Goal: Information Seeking & Learning: Learn about a topic

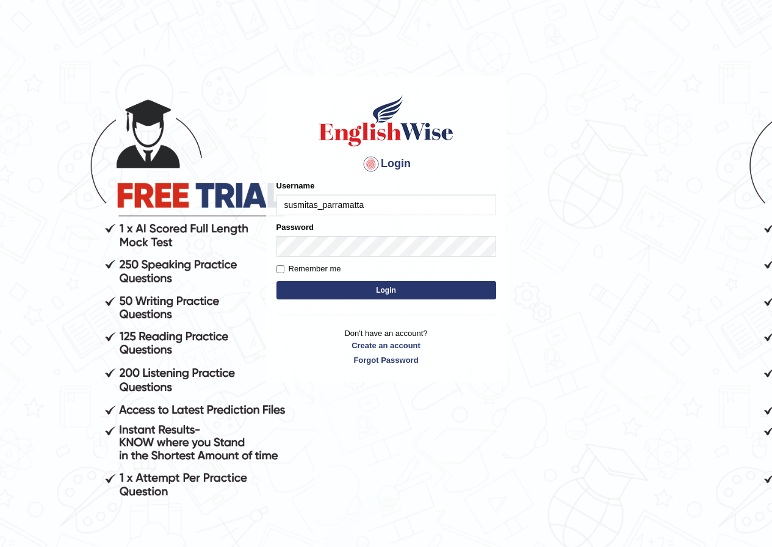
click at [404, 211] on input "susmitas_parramatta" at bounding box center [386, 205] width 220 height 21
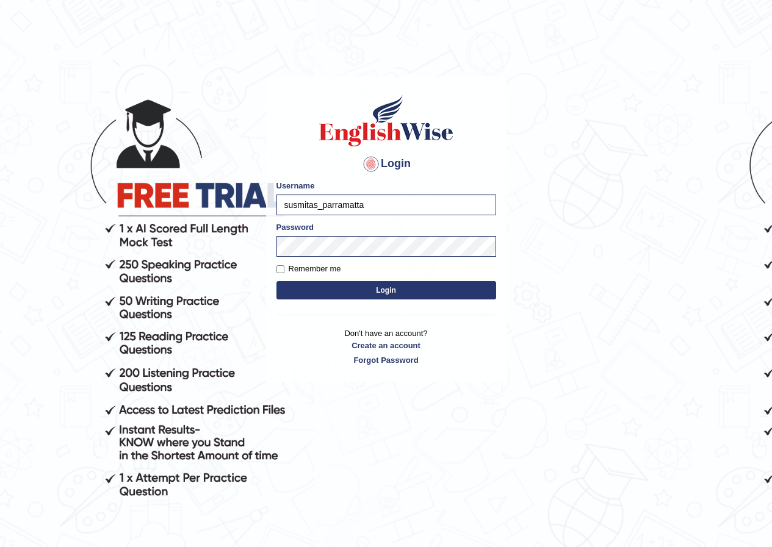
click at [402, 212] on input "susmitas_parramatta" at bounding box center [386, 205] width 220 height 21
type input "shoeb51"
click at [276, 281] on button "Login" at bounding box center [386, 290] width 220 height 18
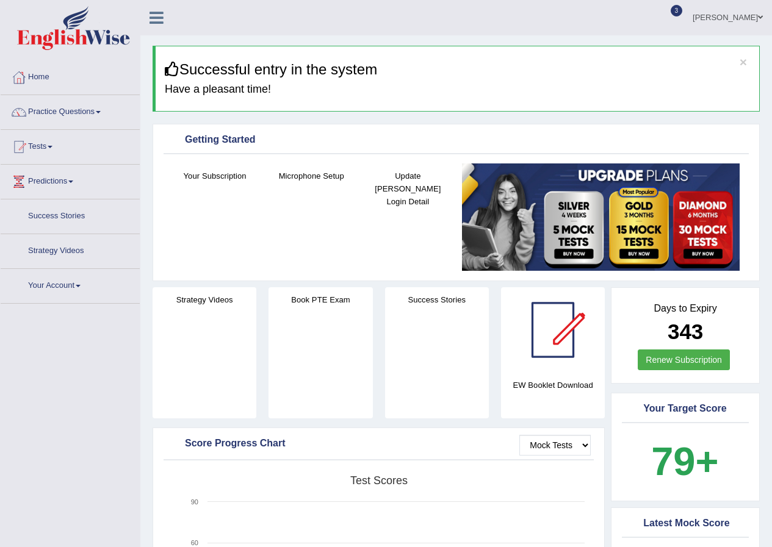
click at [34, 144] on link "Tests" at bounding box center [70, 145] width 139 height 31
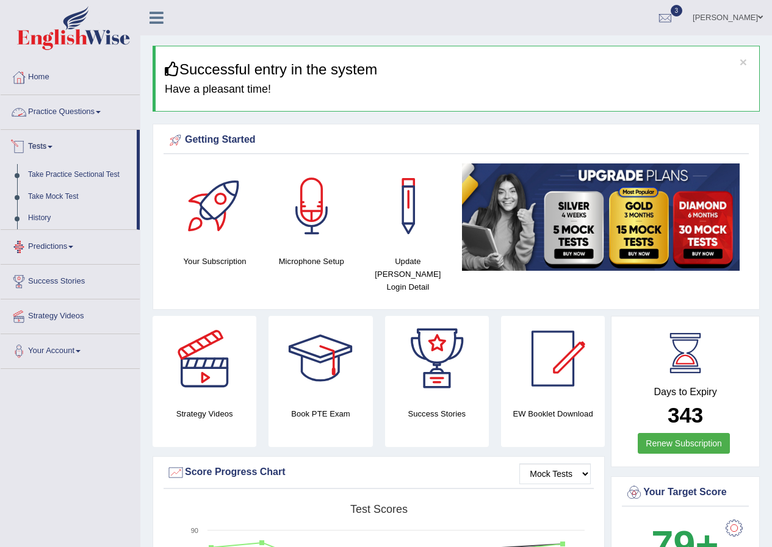
click at [73, 114] on link "Practice Questions" at bounding box center [70, 110] width 139 height 31
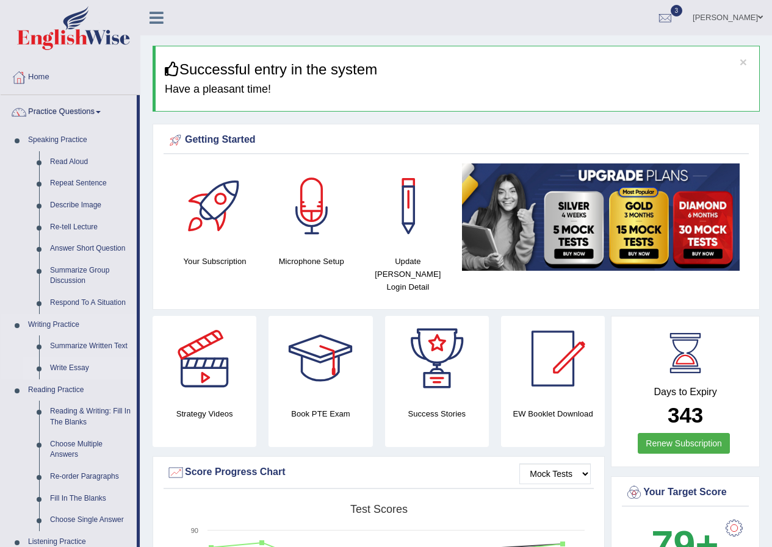
click at [55, 369] on link "Write Essay" at bounding box center [91, 369] width 92 height 22
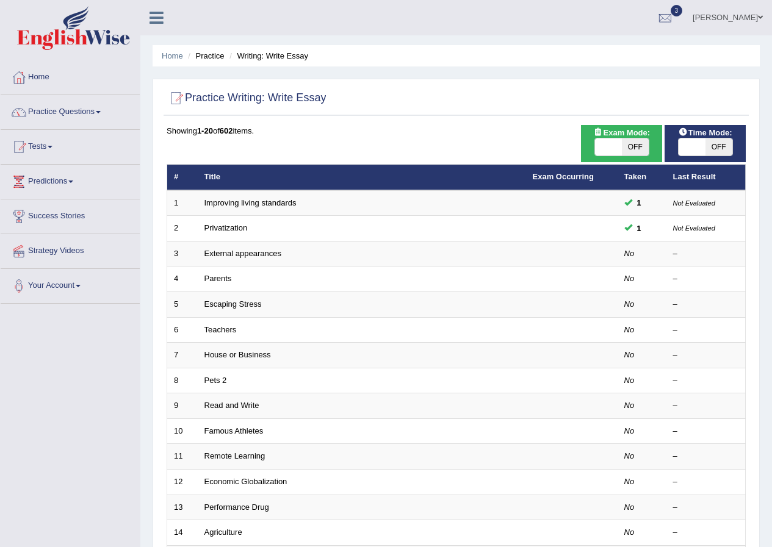
click at [617, 144] on span at bounding box center [608, 147] width 27 height 17
checkbox input "true"
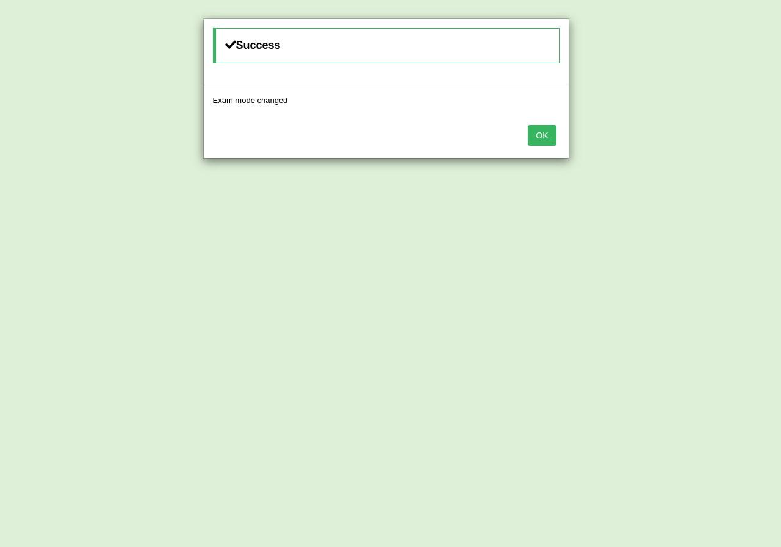
click at [549, 128] on button "OK" at bounding box center [542, 135] width 28 height 21
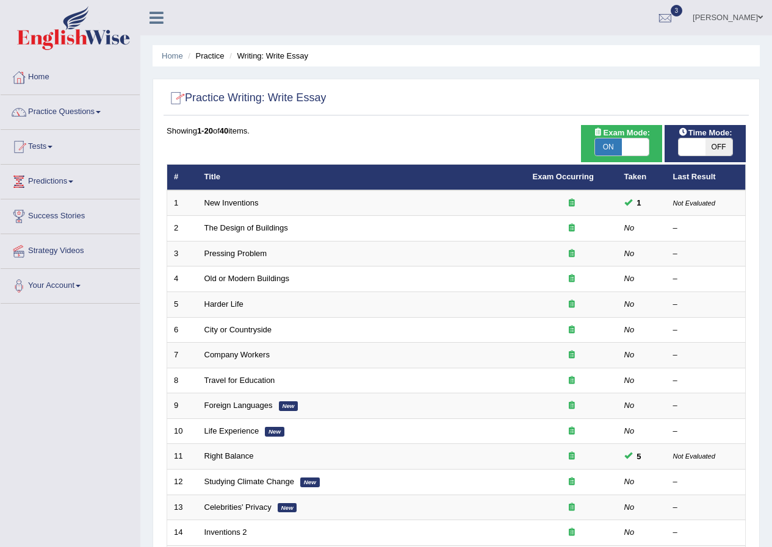
click at [704, 164] on div "Showing 1-20 of 40 items. # Title Exam Occurring Taken Last Result 1 New Invent…" at bounding box center [456, 441] width 579 height 633
click at [710, 131] on span "Time Mode:" at bounding box center [705, 132] width 63 height 13
click at [717, 137] on span "Time Mode:" at bounding box center [705, 132] width 63 height 13
drag, startPoint x: 717, startPoint y: 145, endPoint x: 710, endPoint y: 143, distance: 7.7
click at [713, 145] on span "OFF" at bounding box center [719, 147] width 27 height 17
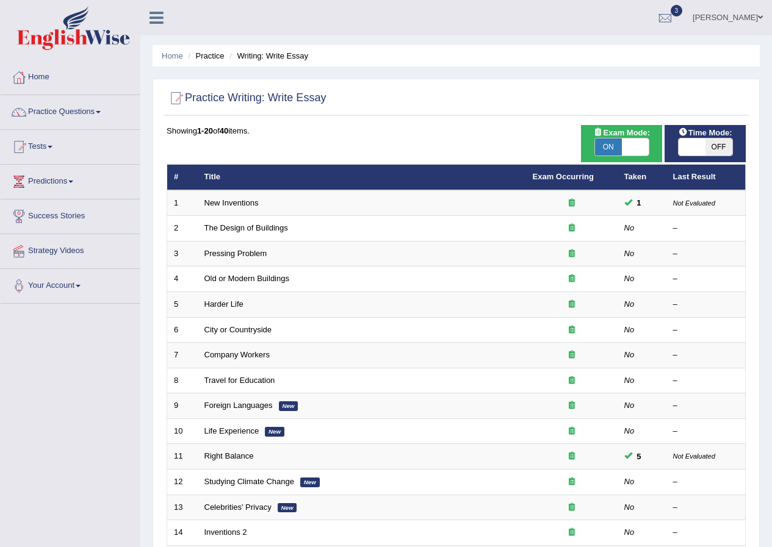
checkbox input "true"
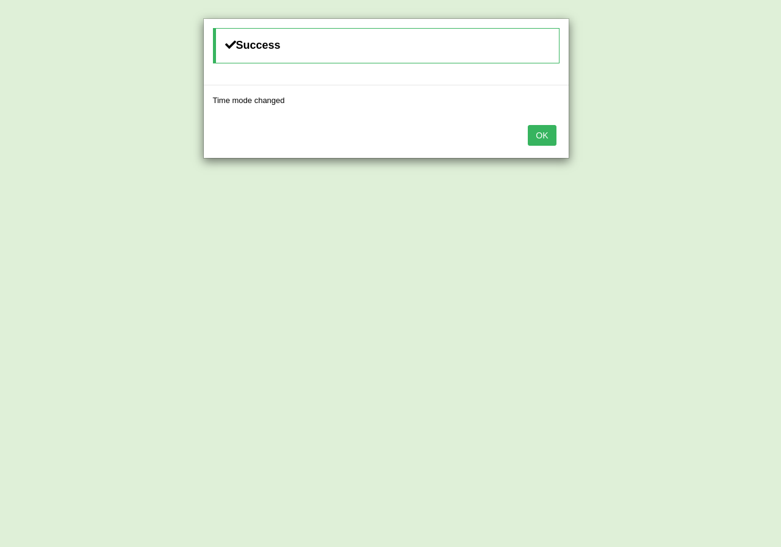
click at [540, 133] on button "OK" at bounding box center [542, 135] width 28 height 21
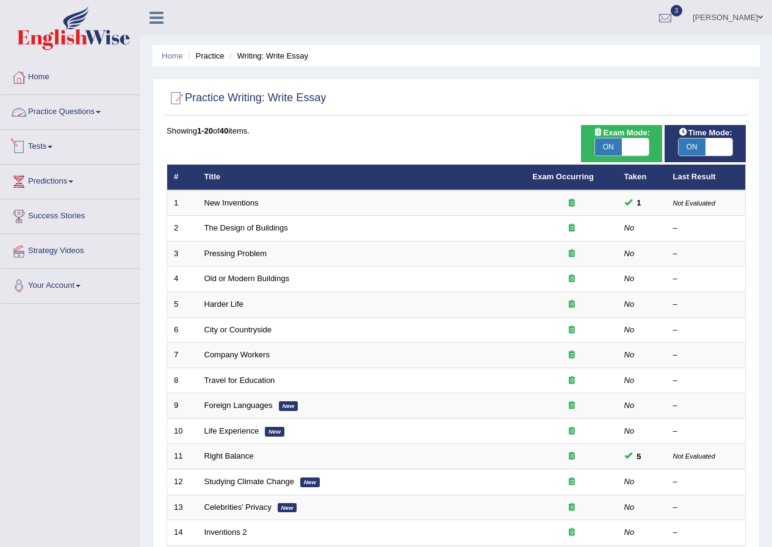
click at [99, 101] on link "Practice Questions" at bounding box center [70, 110] width 139 height 31
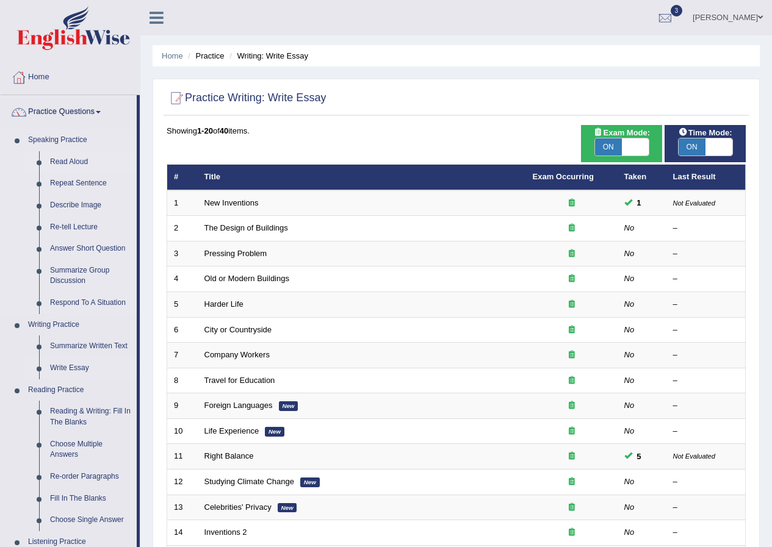
click at [80, 172] on link "Read Aloud" at bounding box center [91, 162] width 92 height 22
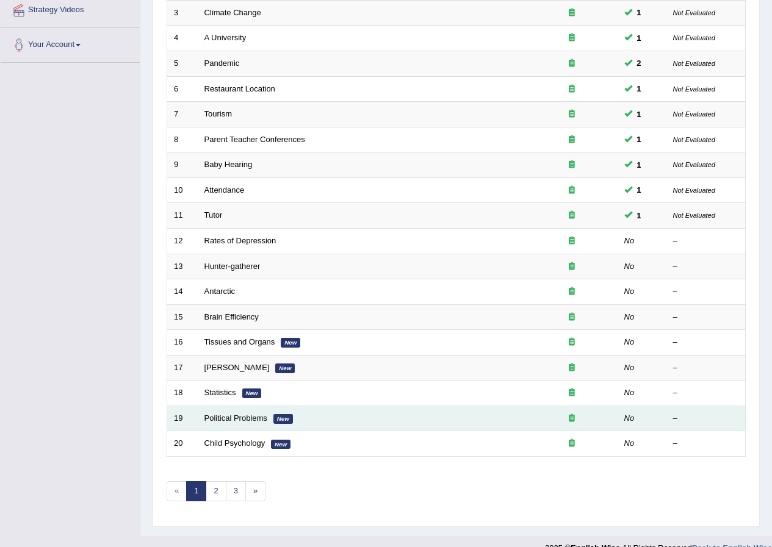
scroll to position [244, 0]
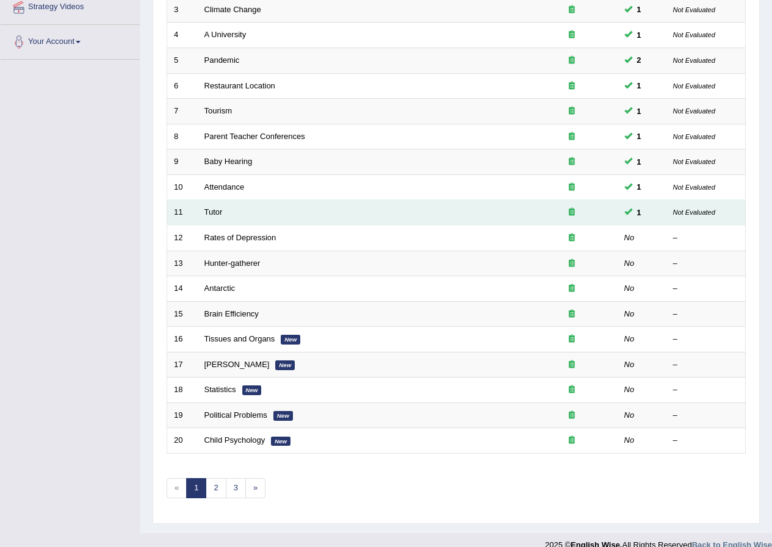
click at [215, 206] on td "Tutor" at bounding box center [362, 213] width 328 height 26
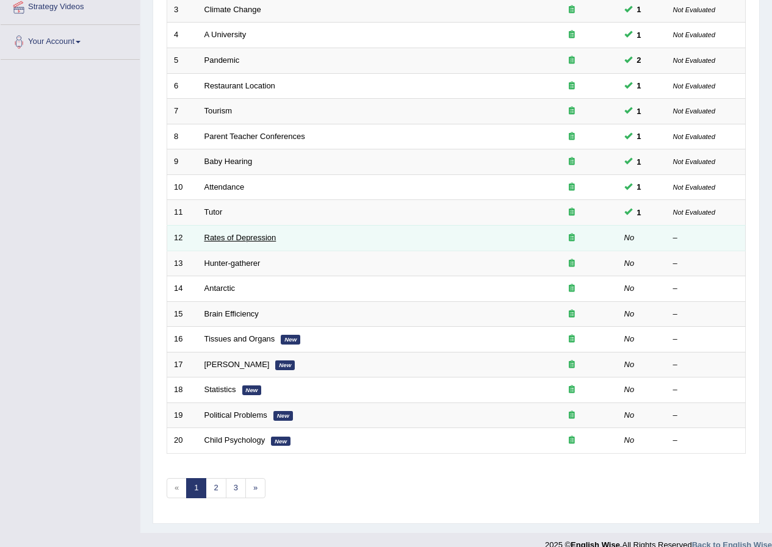
click at [229, 237] on link "Rates of Depression" at bounding box center [240, 237] width 72 height 9
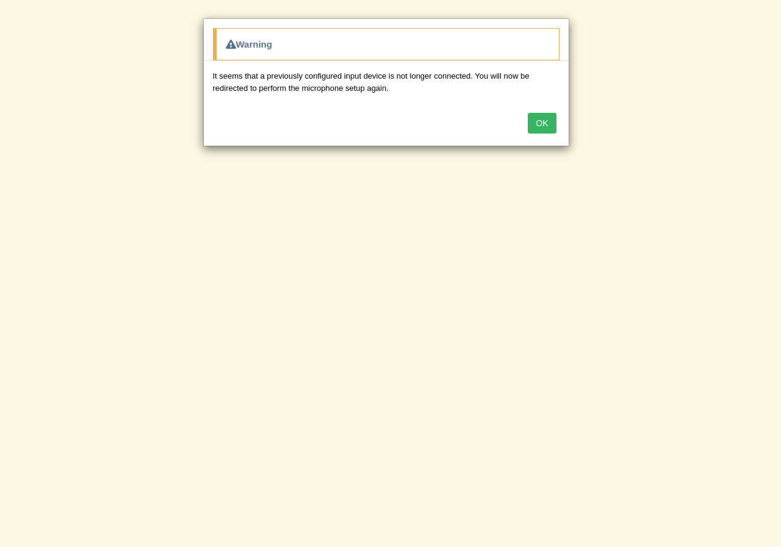
click at [215, 145] on div "OK" at bounding box center [386, 124] width 365 height 43
click at [543, 129] on button "OK" at bounding box center [542, 123] width 28 height 21
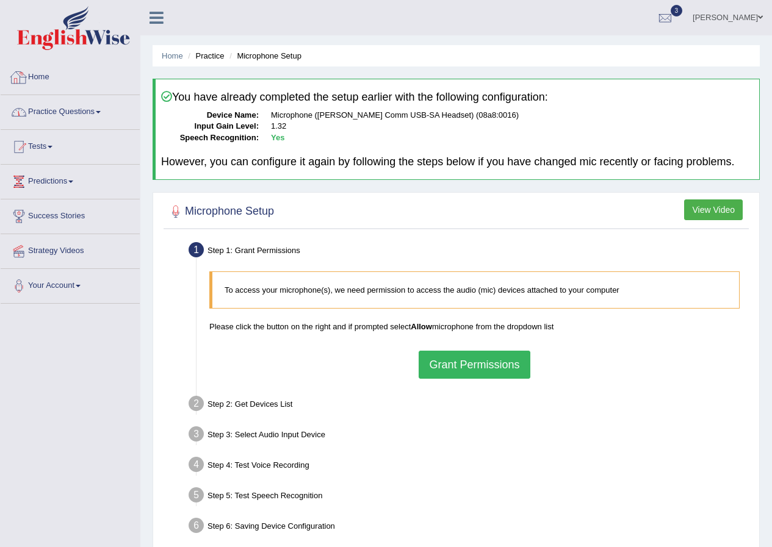
click at [50, 112] on link "Practice Questions" at bounding box center [70, 110] width 139 height 31
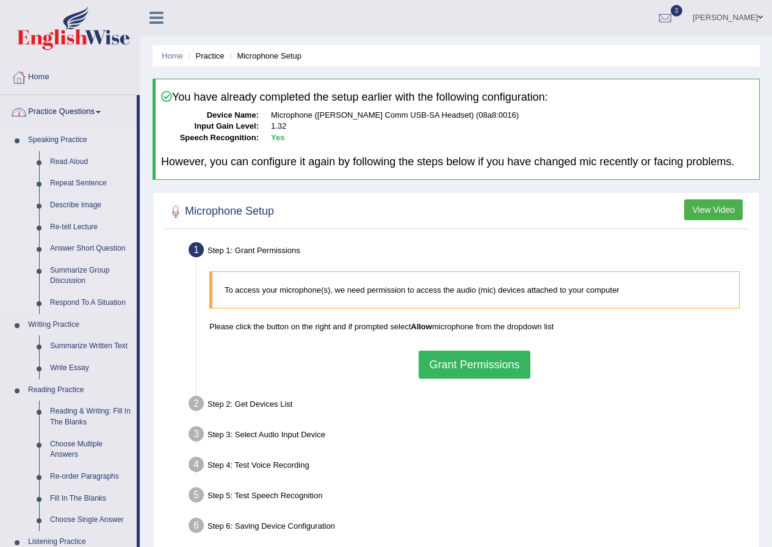
click at [59, 165] on link "Read Aloud" at bounding box center [91, 162] width 92 height 22
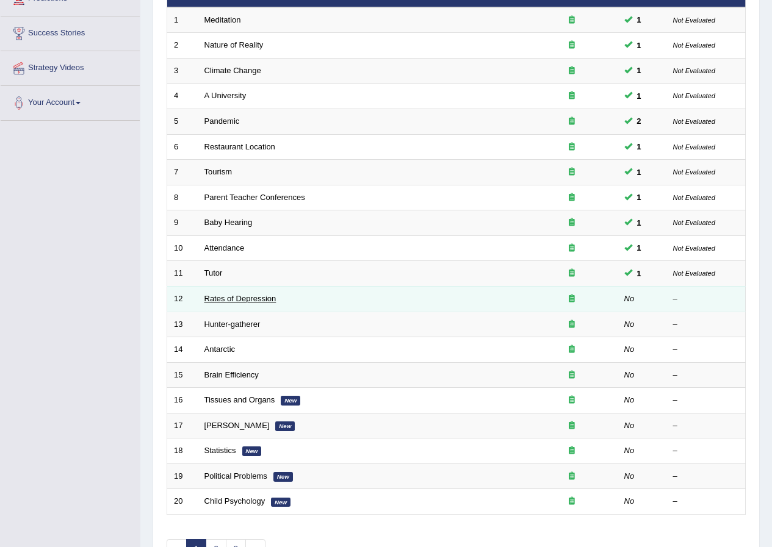
click at [231, 303] on link "Rates of Depression" at bounding box center [240, 298] width 72 height 9
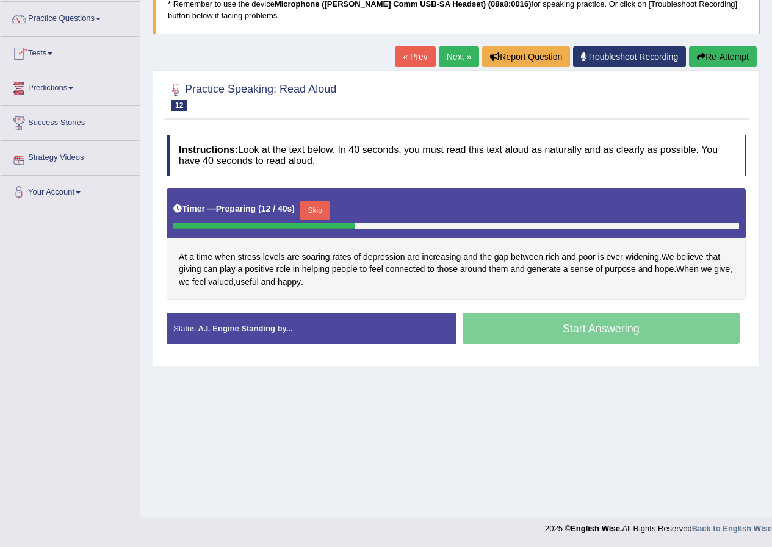
click at [319, 211] on button "Skip" at bounding box center [315, 210] width 31 height 18
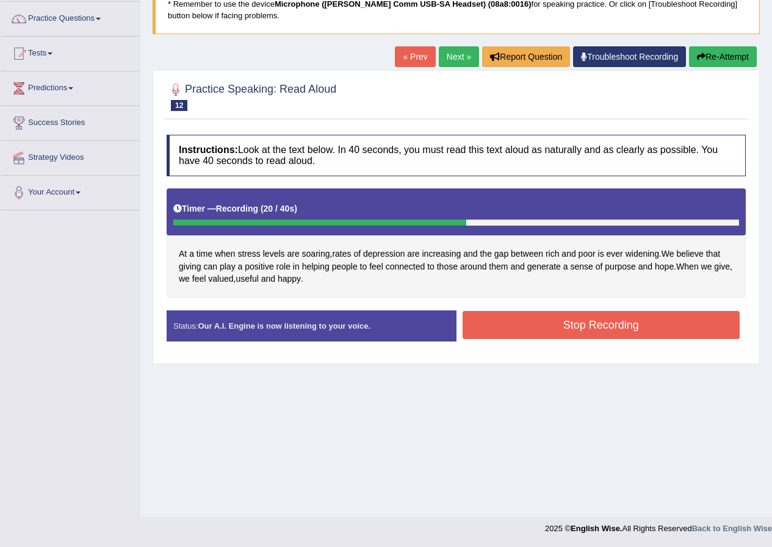
drag, startPoint x: 569, startPoint y: 288, endPoint x: 580, endPoint y: 353, distance: 66.1
click at [580, 353] on div "Instructions: Look at the text below. In 40 seconds, you must read this text al…" at bounding box center [456, 243] width 585 height 228
click at [593, 316] on button "Stop Recording" at bounding box center [602, 325] width 278 height 28
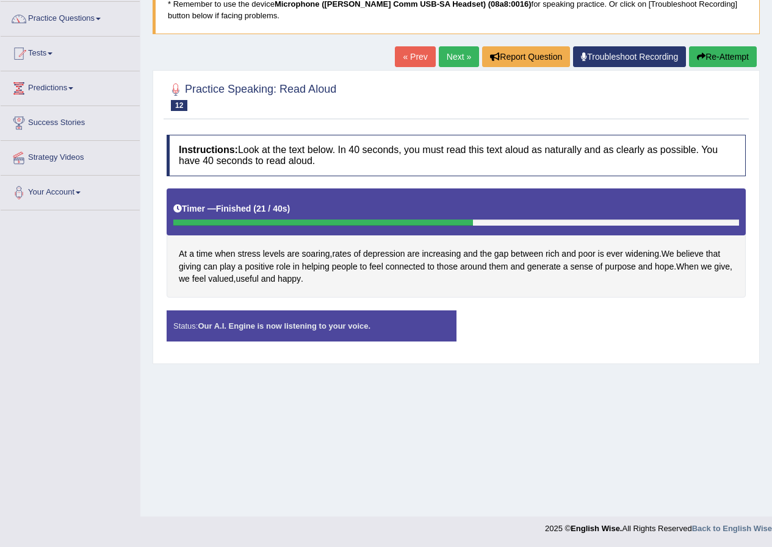
click at [593, 316] on div "Status: Our A.I. Engine is now listening to your voice. Start Answering Stop Re…" at bounding box center [456, 332] width 579 height 43
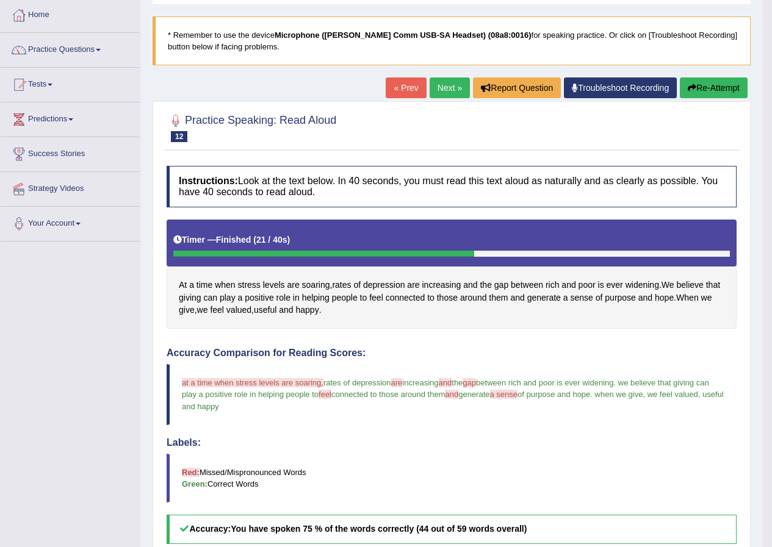
scroll to position [28, 0]
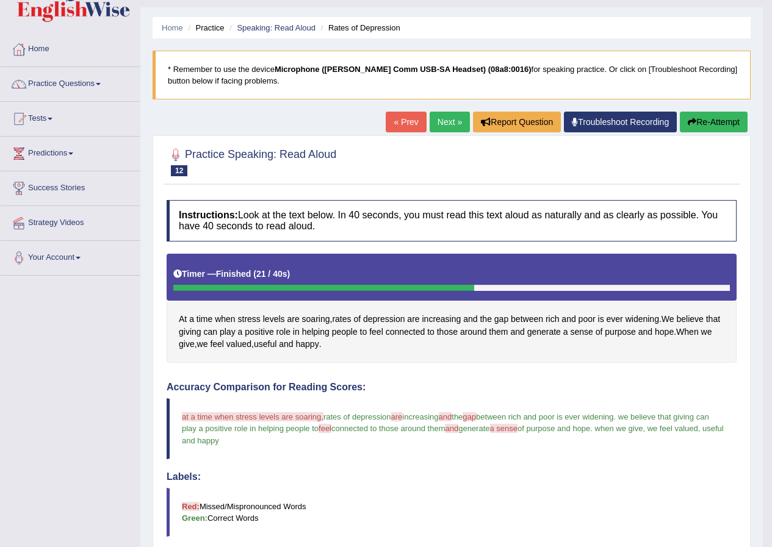
click at [444, 124] on link "Next »" at bounding box center [450, 122] width 40 height 21
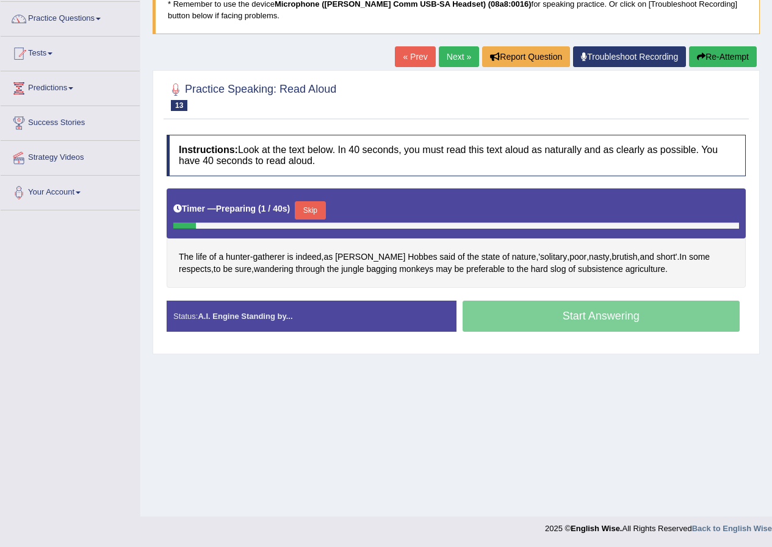
scroll to position [93, 0]
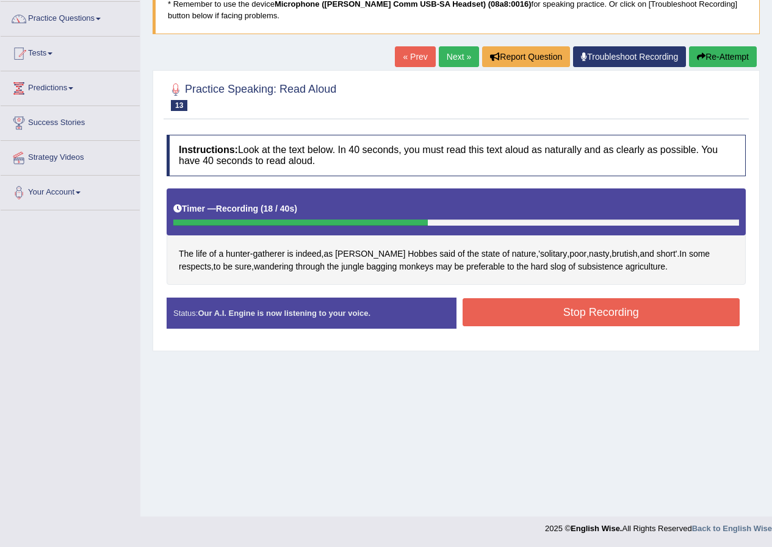
click at [598, 300] on button "Stop Recording" at bounding box center [602, 312] width 278 height 28
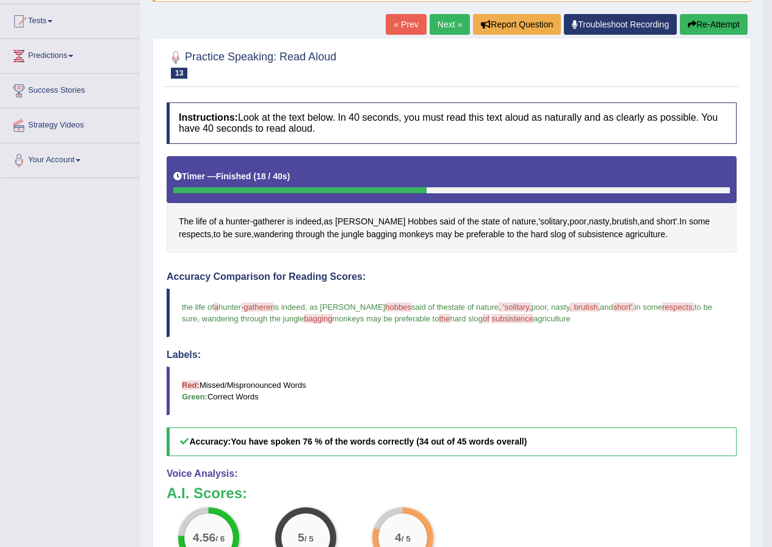
scroll to position [65, 0]
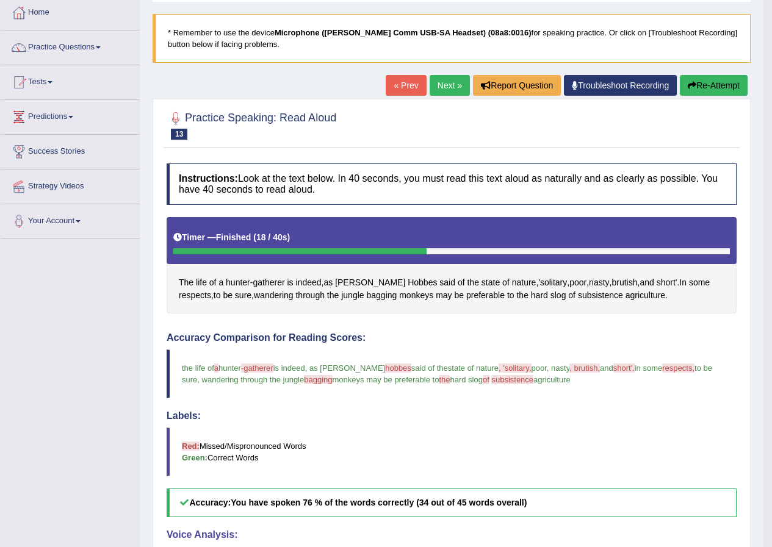
click at [447, 90] on link "Next »" at bounding box center [450, 85] width 40 height 21
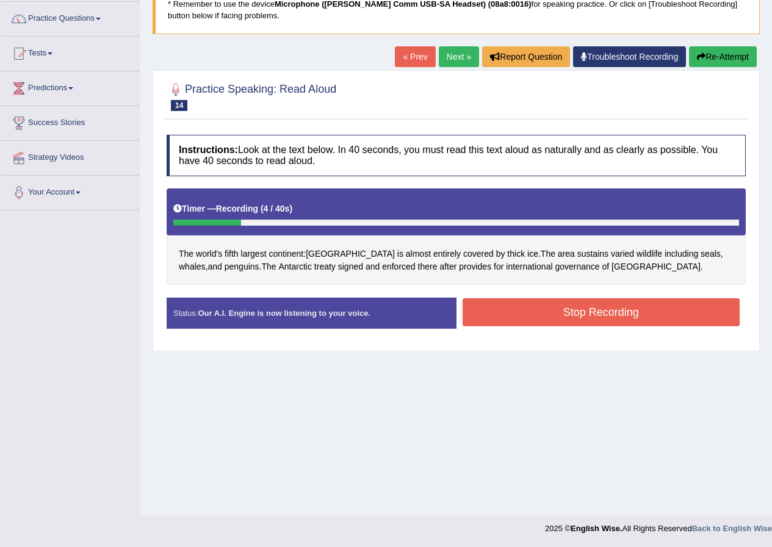
drag, startPoint x: 723, startPoint y: 63, endPoint x: 722, endPoint y: 54, distance: 8.6
click at [723, 62] on button "Re-Attempt" at bounding box center [723, 56] width 68 height 21
click at [619, 311] on button "Stop Recording" at bounding box center [602, 312] width 278 height 28
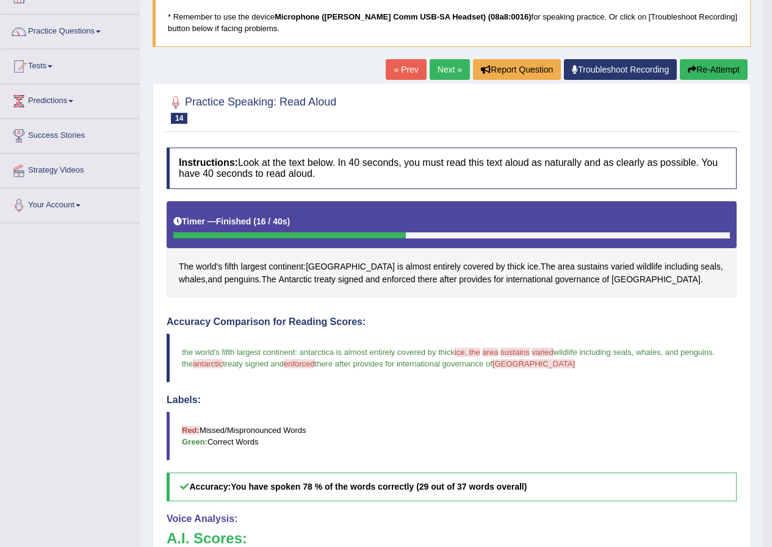
scroll to position [65, 0]
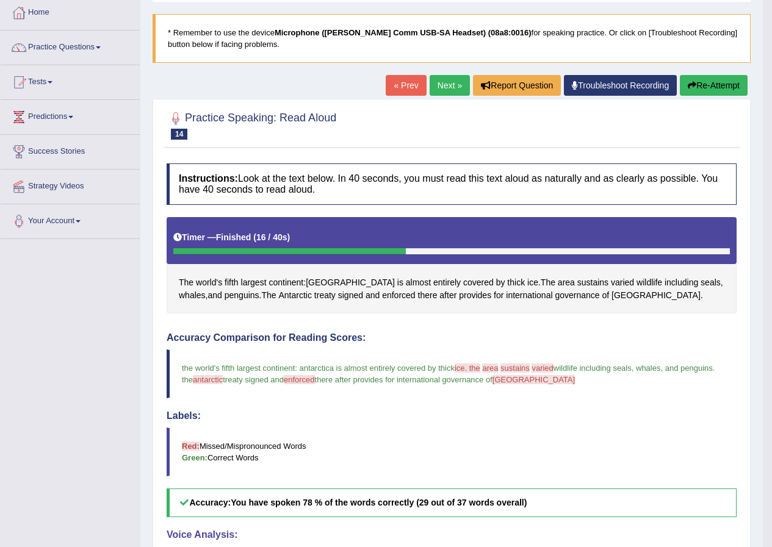
click at [720, 93] on button "Re-Attempt" at bounding box center [714, 85] width 68 height 21
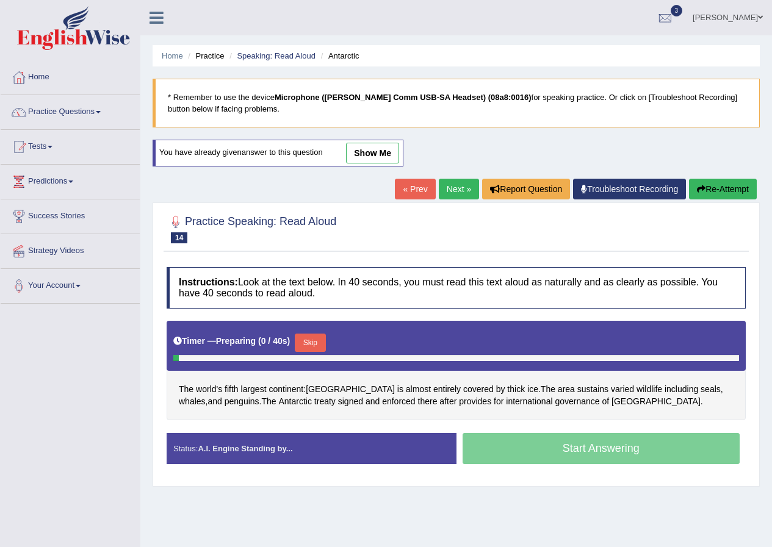
click at [287, 336] on b "0 / 40s" at bounding box center [274, 341] width 26 height 10
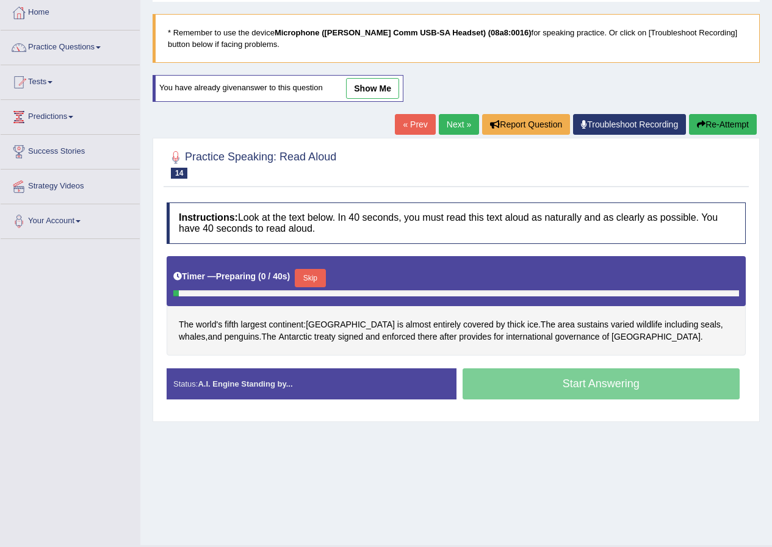
click at [305, 267] on div "Timer — Preparing ( 0 / 40s ) Skip" at bounding box center [456, 278] width 566 height 24
click at [306, 276] on button "Skip" at bounding box center [310, 278] width 31 height 18
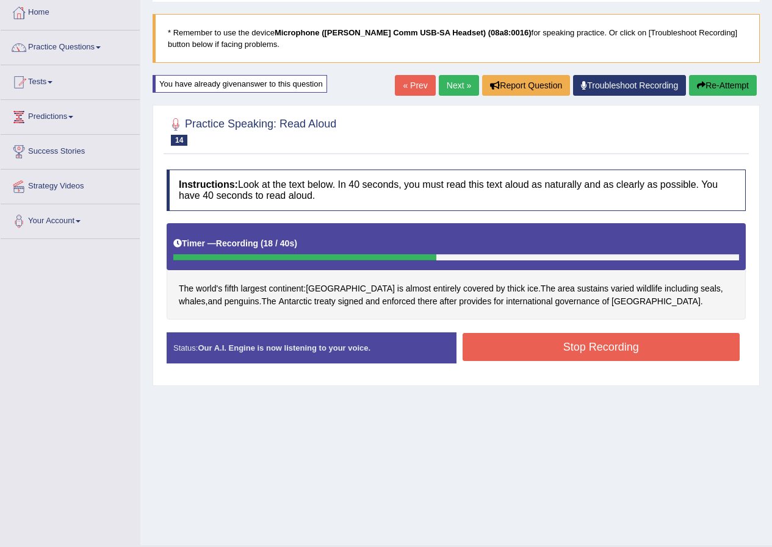
click at [695, 366] on div "Status: Our A.I. Engine is now listening to your voice. Start Answering Stop Re…" at bounding box center [456, 354] width 579 height 43
click at [694, 356] on button "Stop Recording" at bounding box center [602, 347] width 278 height 28
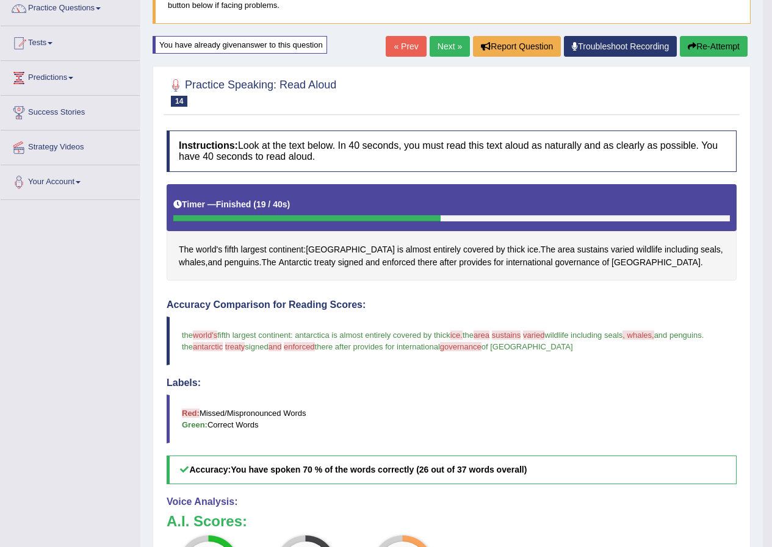
scroll to position [71, 0]
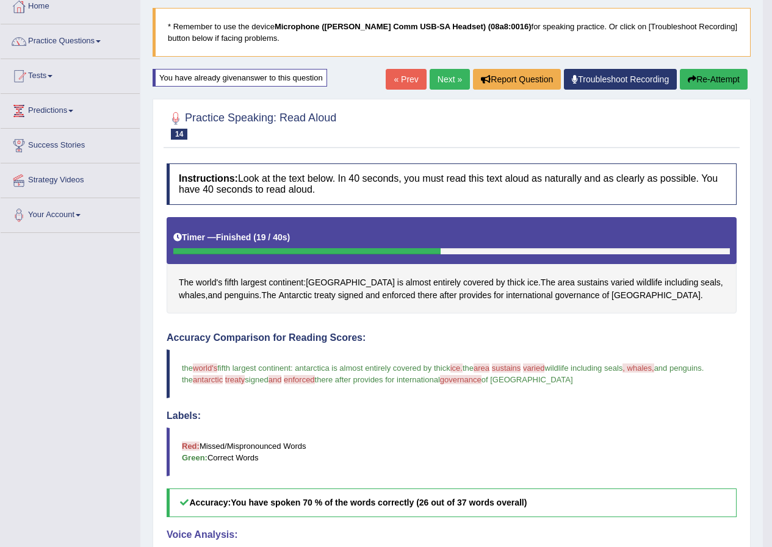
click at [448, 88] on link "Next »" at bounding box center [450, 79] width 40 height 21
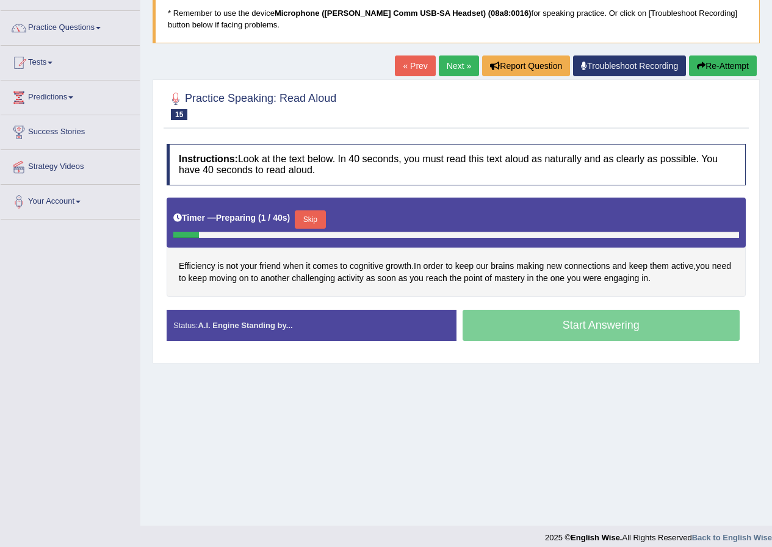
scroll to position [93, 0]
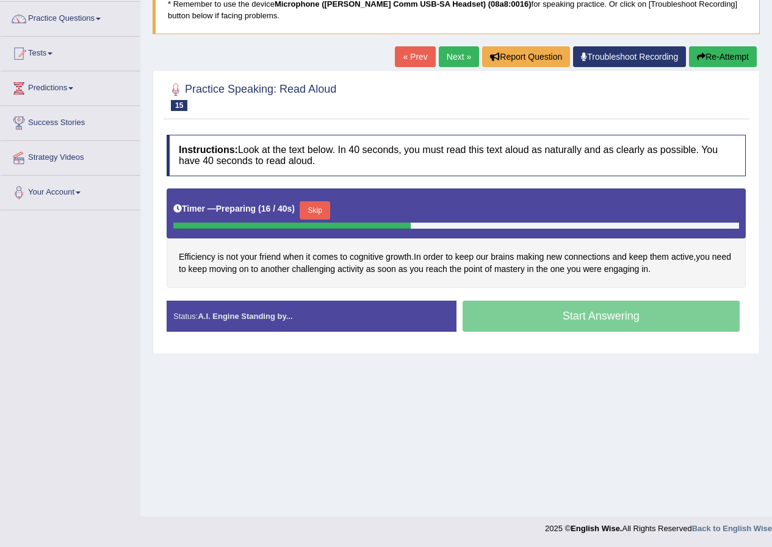
click at [308, 211] on button "Skip" at bounding box center [315, 210] width 31 height 18
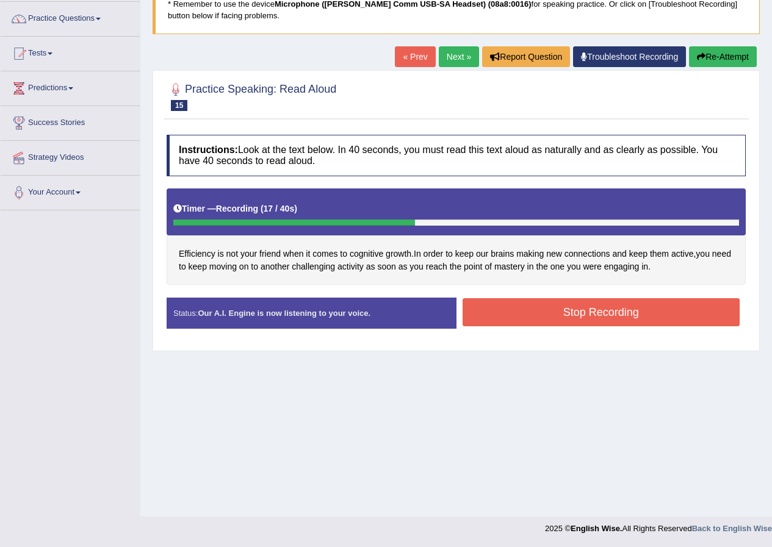
click at [549, 312] on button "Stop Recording" at bounding box center [602, 312] width 278 height 28
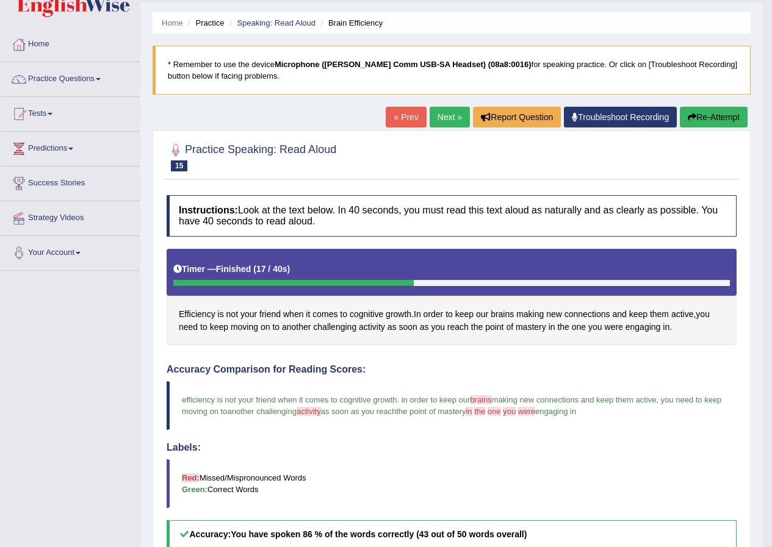
scroll to position [4, 0]
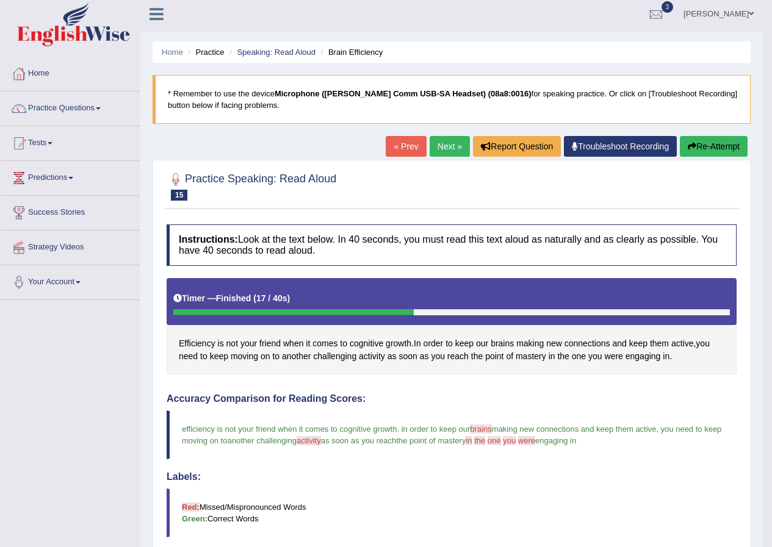
click at [447, 151] on link "Next »" at bounding box center [450, 146] width 40 height 21
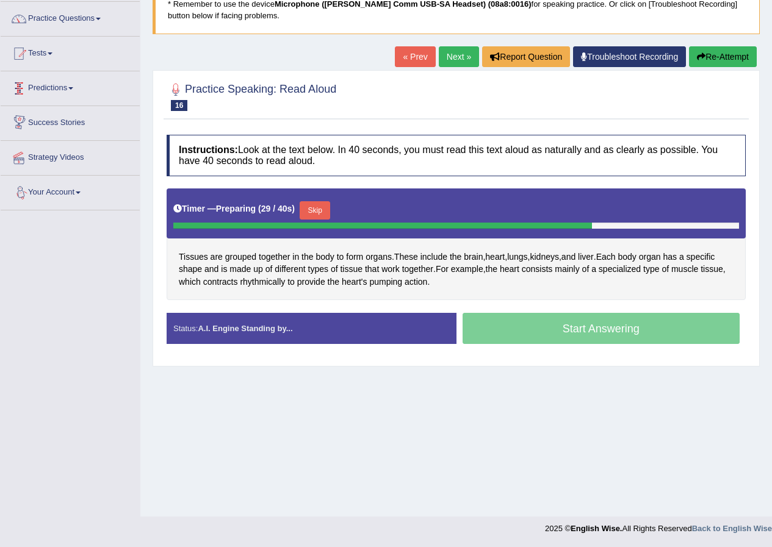
click at [314, 214] on button "Skip" at bounding box center [315, 210] width 31 height 18
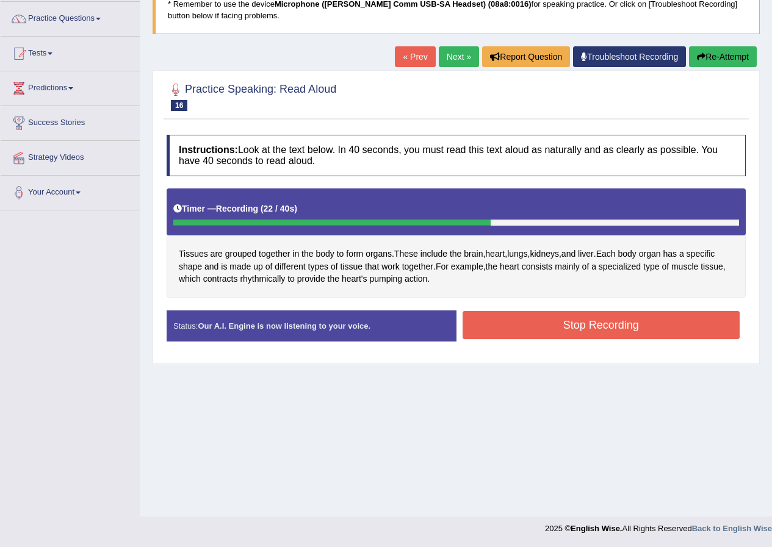
click at [558, 320] on button "Stop Recording" at bounding box center [602, 325] width 278 height 28
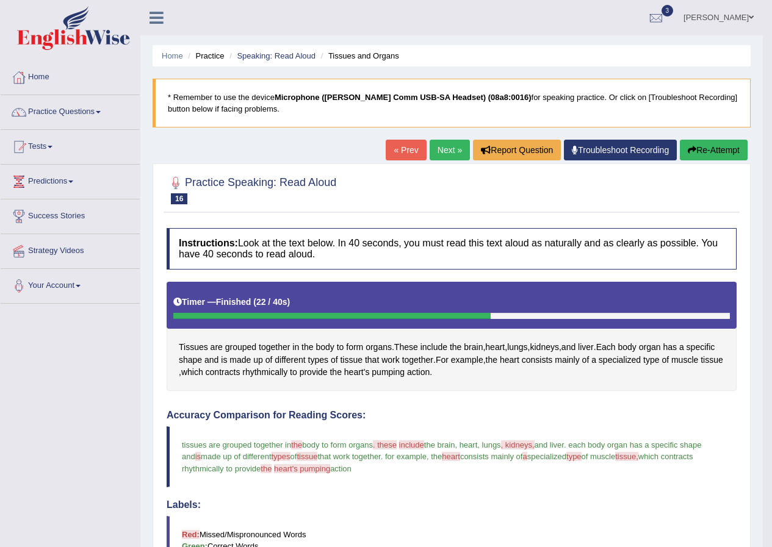
click at [461, 154] on link "Next »" at bounding box center [450, 150] width 40 height 21
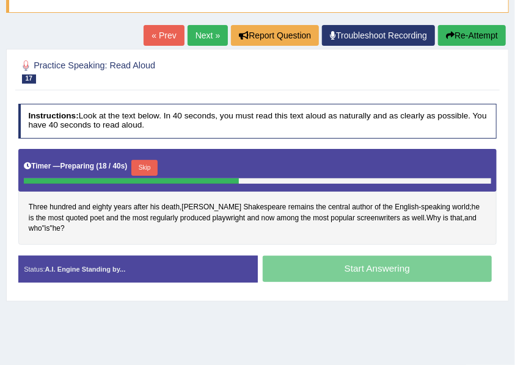
scroll to position [122, 0]
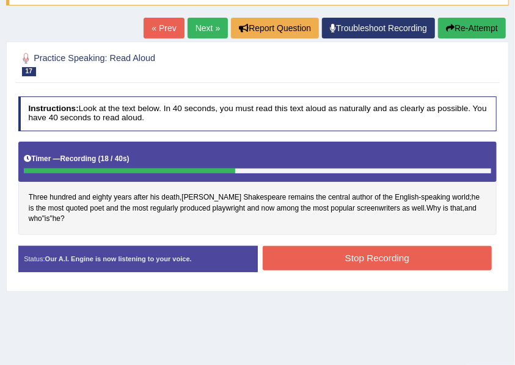
click at [485, 23] on button "Re-Attempt" at bounding box center [472, 28] width 68 height 21
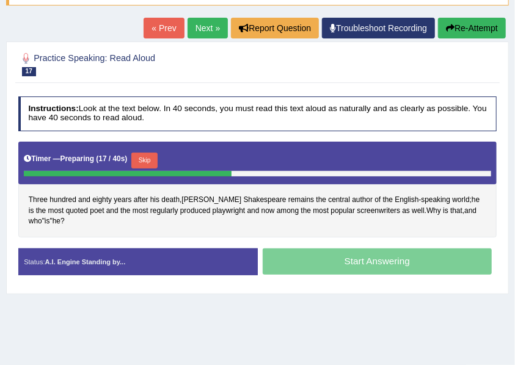
click at [151, 157] on button "Skip" at bounding box center [144, 161] width 26 height 16
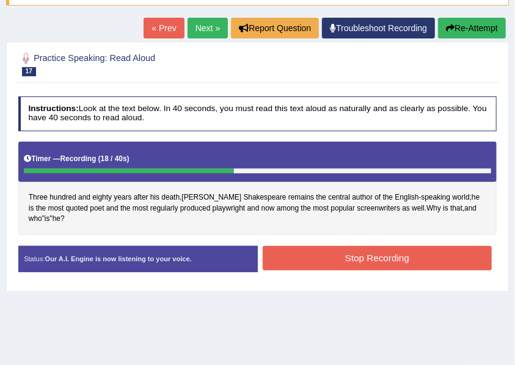
click at [345, 259] on div "Stop Recording" at bounding box center [377, 259] width 239 height 27
click at [355, 248] on button "Stop Recording" at bounding box center [376, 258] width 229 height 24
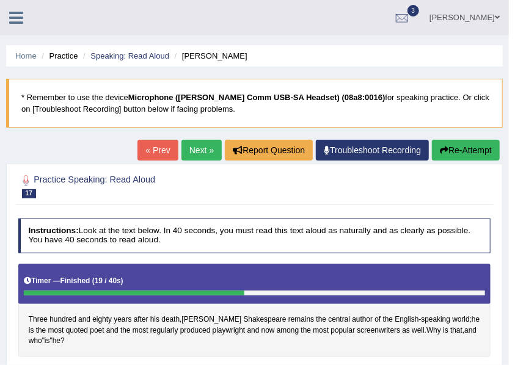
click at [86, 60] on li "Speaking: Read Aloud" at bounding box center [124, 56] width 89 height 12
click at [103, 59] on link "Speaking: Read Aloud" at bounding box center [129, 55] width 79 height 9
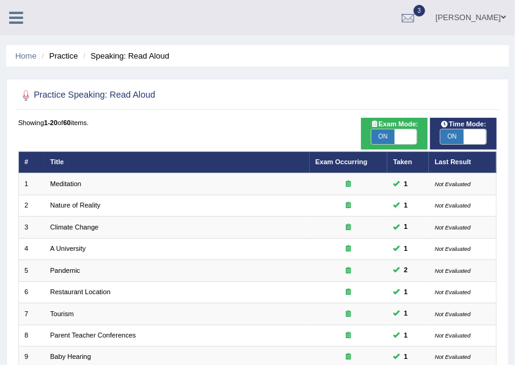
click at [13, 53] on ul "Home Practice Speaking: Read Aloud" at bounding box center [257, 55] width 502 height 21
click at [18, 56] on link "Home" at bounding box center [25, 55] width 21 height 9
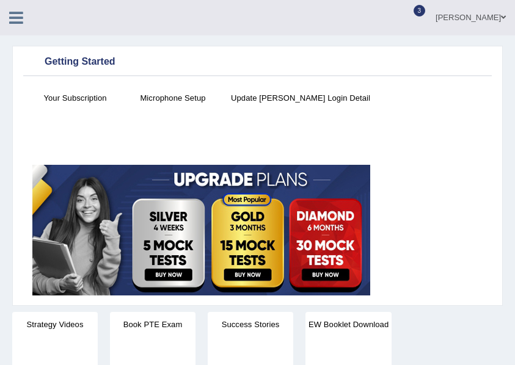
click at [16, 17] on icon at bounding box center [16, 18] width 14 height 16
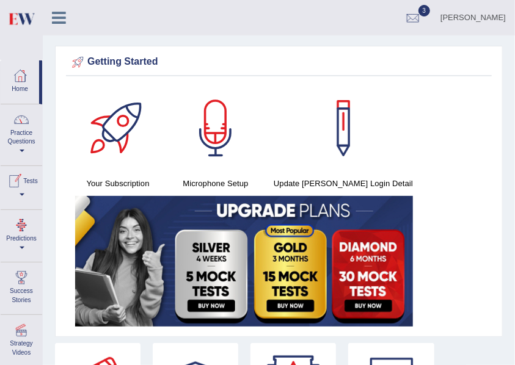
click at [21, 196] on link "Tests" at bounding box center [22, 186] width 42 height 40
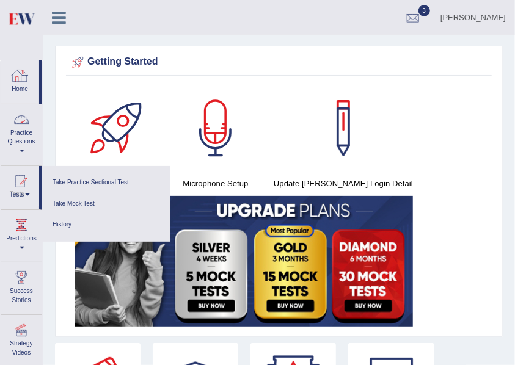
click at [30, 79] on link "Home" at bounding box center [20, 80] width 38 height 40
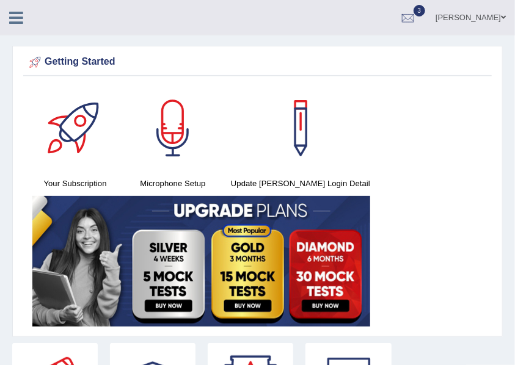
drag, startPoint x: 0, startPoint y: 0, endPoint x: 18, endPoint y: 18, distance: 25.0
click at [18, 18] on icon at bounding box center [16, 18] width 14 height 16
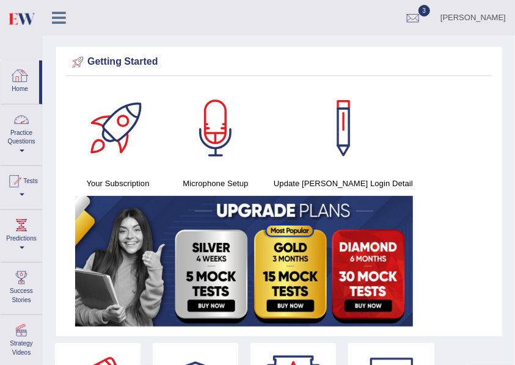
click at [20, 131] on link "Practice Questions" at bounding box center [22, 132] width 42 height 57
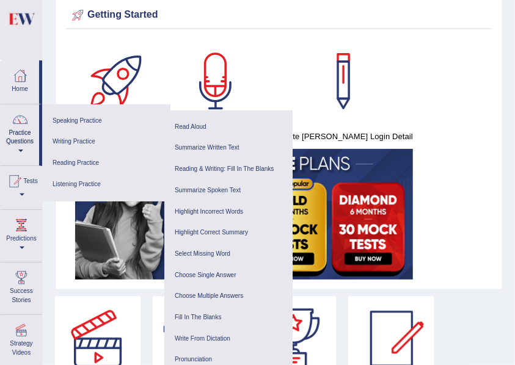
scroll to position [122, 0]
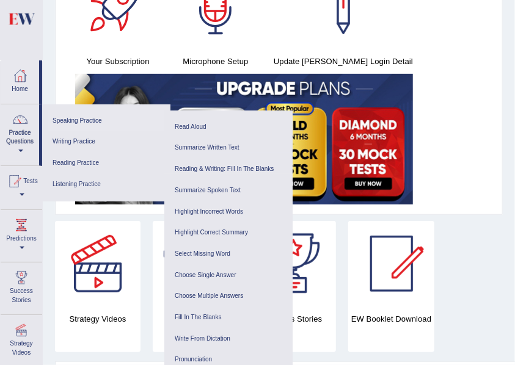
click at [69, 118] on link "Speaking Practice" at bounding box center [106, 120] width 116 height 21
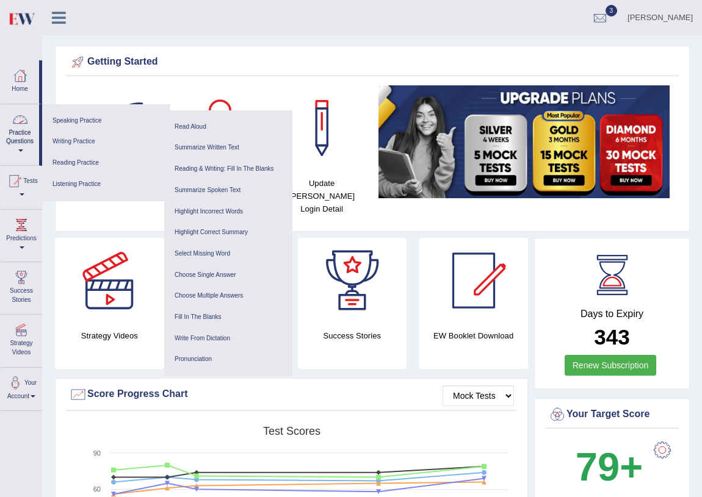
click at [26, 149] on link "Practice Questions" at bounding box center [20, 132] width 38 height 57
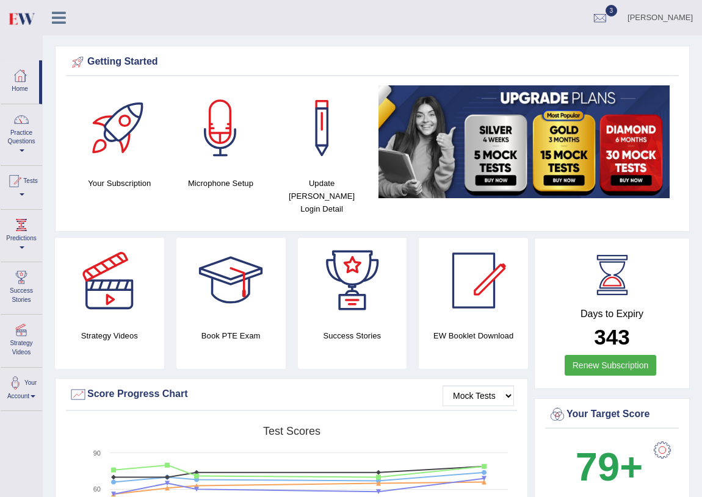
click at [26, 147] on link "Practice Questions" at bounding box center [22, 132] width 42 height 57
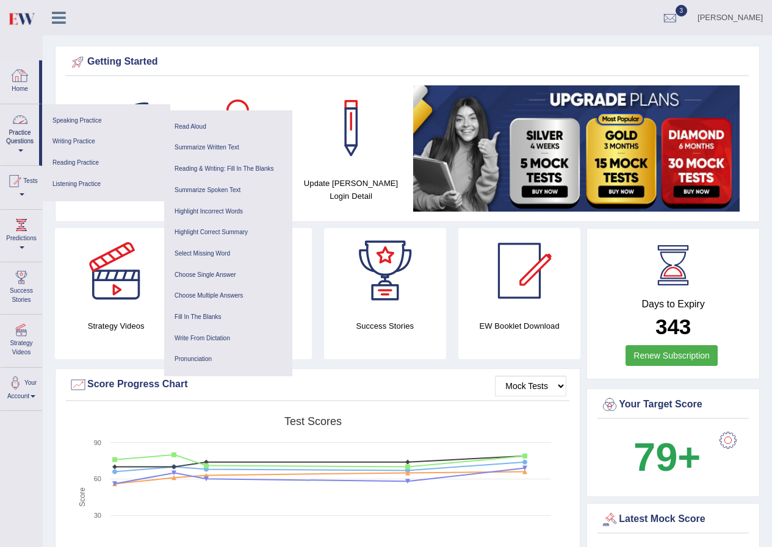
click at [65, 18] on icon at bounding box center [59, 18] width 14 height 16
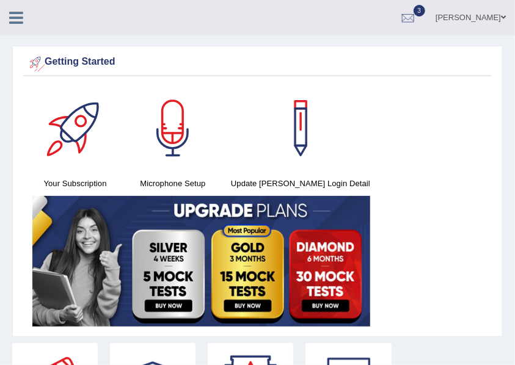
click at [20, 16] on icon at bounding box center [16, 18] width 14 height 16
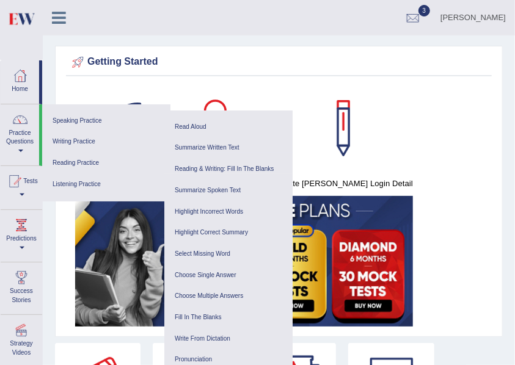
click at [33, 23] on img at bounding box center [20, 18] width 27 height 25
click at [52, 24] on icon at bounding box center [59, 18] width 14 height 16
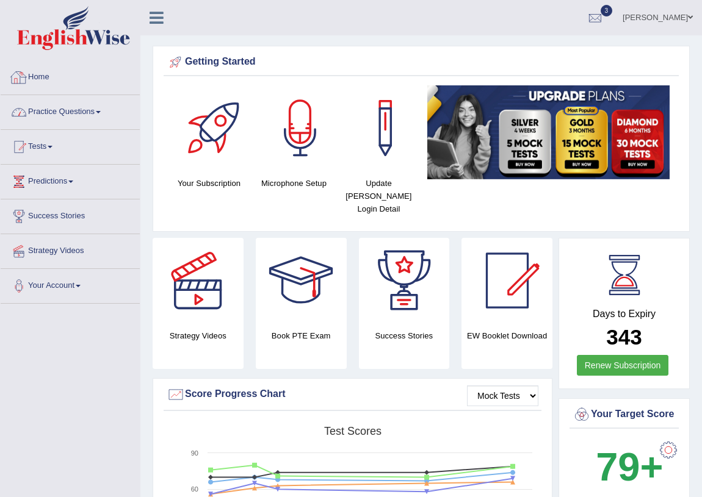
click at [88, 115] on link "Practice Questions" at bounding box center [70, 110] width 139 height 31
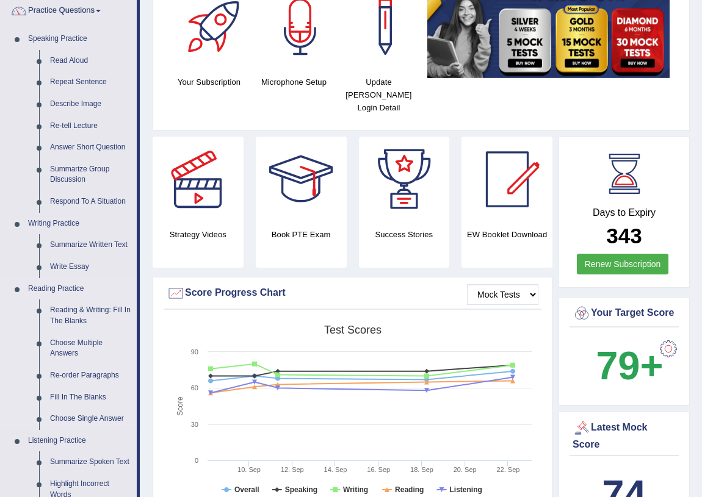
scroll to position [110, 0]
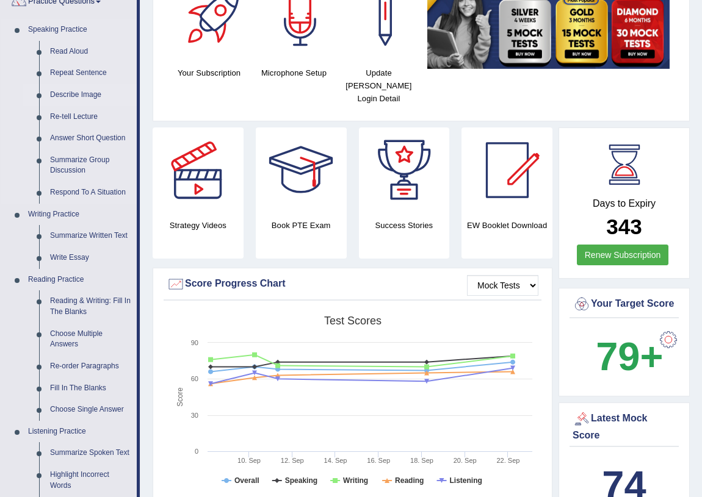
click at [94, 90] on link "Describe Image" at bounding box center [91, 95] width 92 height 22
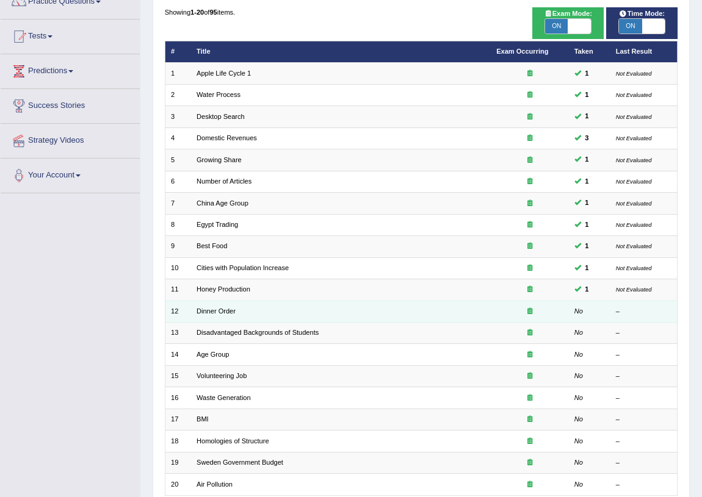
click at [212, 317] on td "Dinner Order" at bounding box center [341, 311] width 300 height 21
click at [215, 312] on link "Dinner Order" at bounding box center [216, 311] width 39 height 7
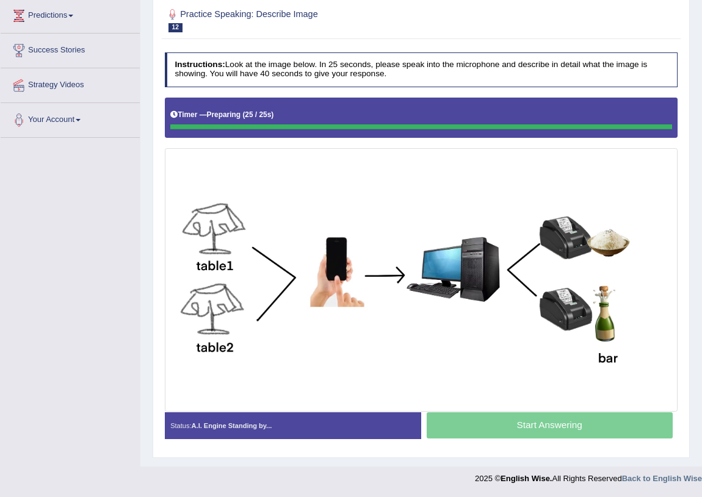
scroll to position [165, 0]
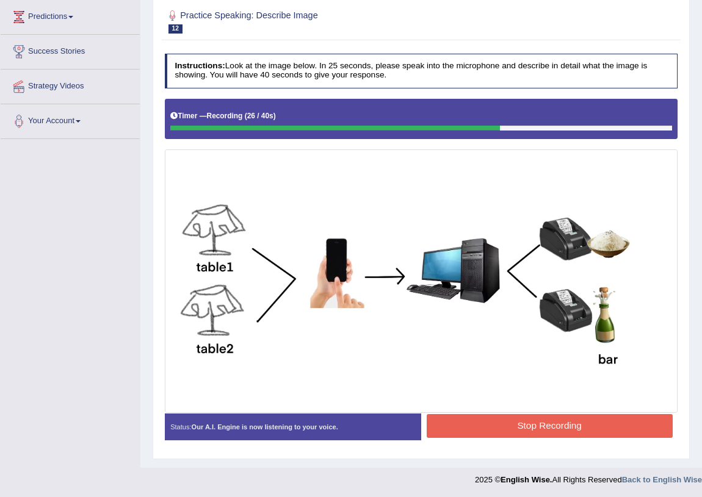
click at [500, 433] on button "Stop Recording" at bounding box center [550, 426] width 246 height 24
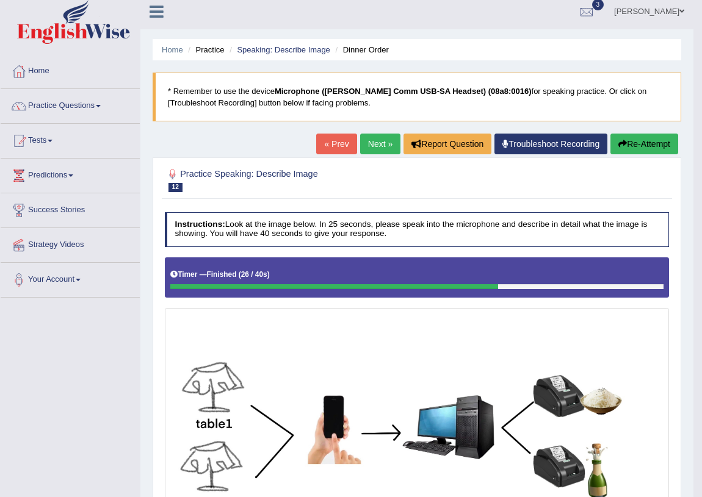
scroll to position [0, 0]
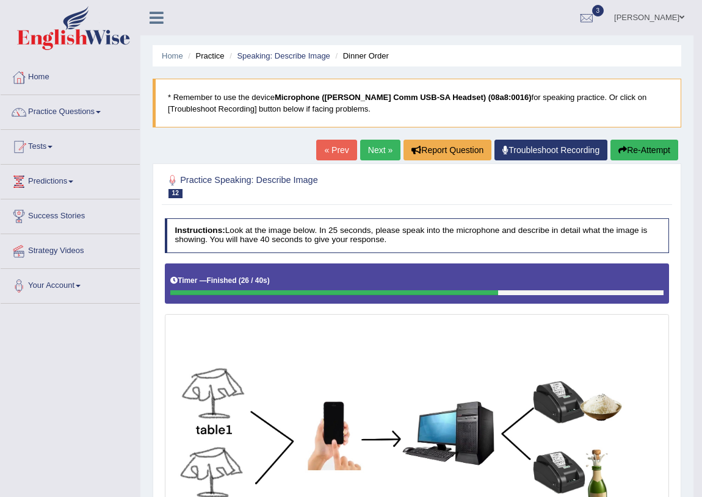
click at [370, 143] on link "Next »" at bounding box center [380, 150] width 40 height 21
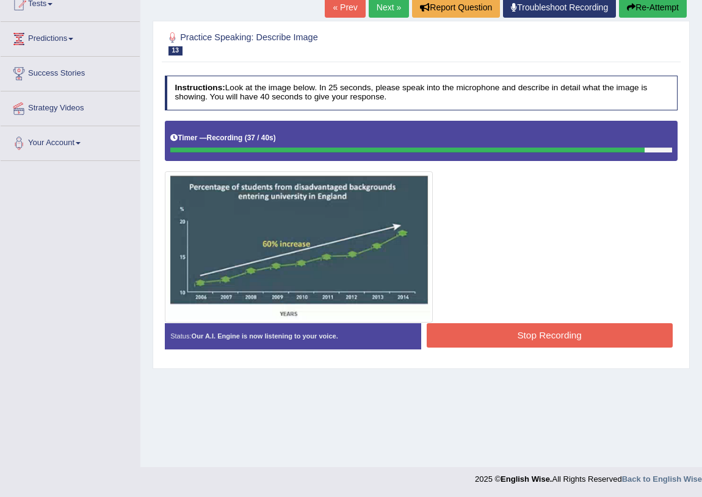
click at [507, 330] on button "Stop Recording" at bounding box center [550, 335] width 246 height 24
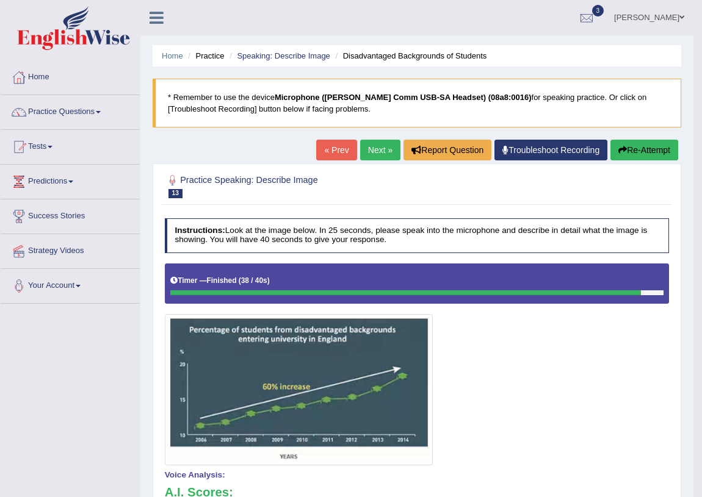
click at [657, 148] on button "Re-Attempt" at bounding box center [644, 150] width 68 height 21
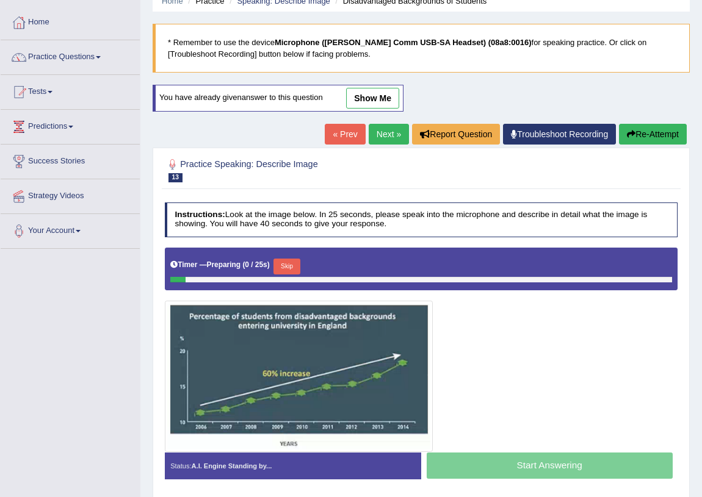
click at [280, 266] on button "Skip" at bounding box center [286, 267] width 26 height 16
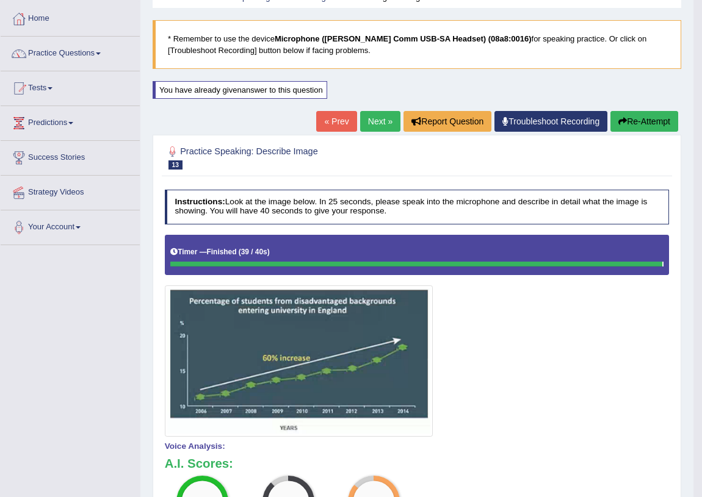
scroll to position [16, 0]
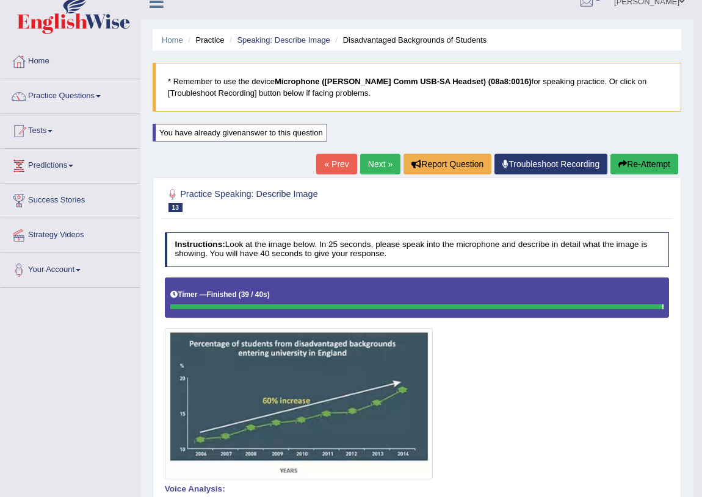
click at [377, 171] on link "Next »" at bounding box center [380, 164] width 40 height 21
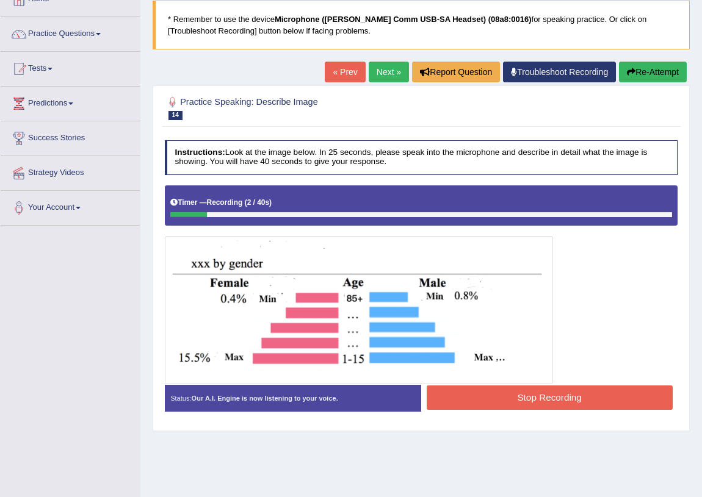
scroll to position [143, 0]
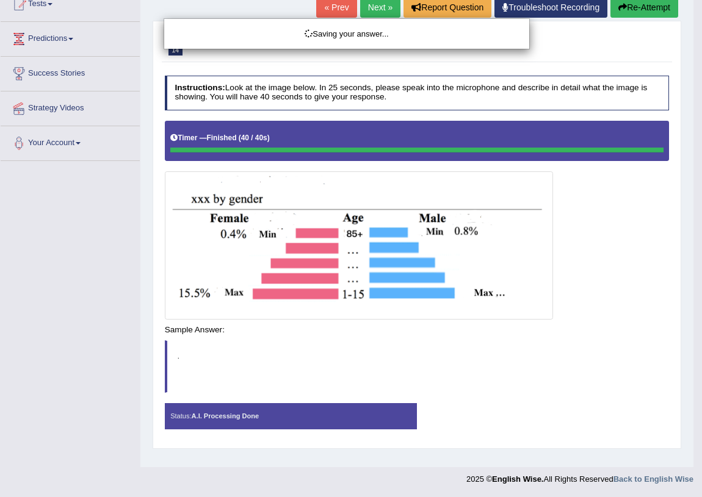
click at [558, 323] on div "Saving your answer..." at bounding box center [351, 248] width 702 height 497
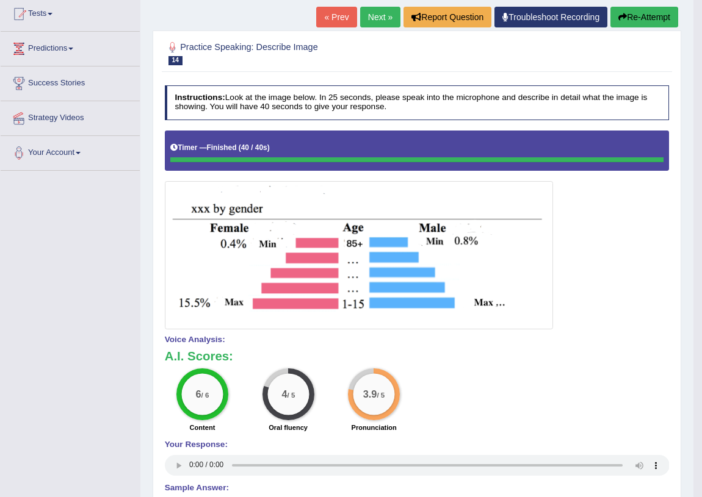
scroll to position [95, 0]
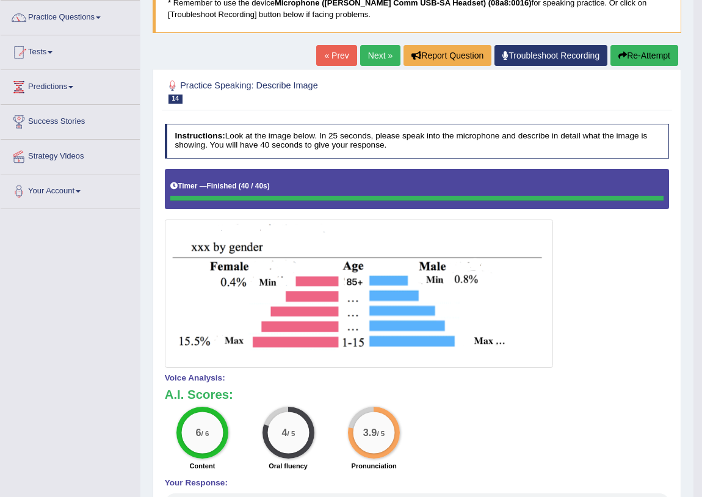
click at [380, 43] on div "Home Practice Speaking: Describe Image Age Group * Remember to use the device M…" at bounding box center [416, 269] width 553 height 728
click at [383, 43] on div "Home Practice Speaking: Describe Image Age Group * Remember to use the device M…" at bounding box center [416, 269] width 553 height 728
click at [385, 49] on div "Home Practice Speaking: Describe Image Age Group * Remember to use the device M…" at bounding box center [416, 269] width 553 height 728
click at [385, 46] on link "Next »" at bounding box center [380, 55] width 40 height 21
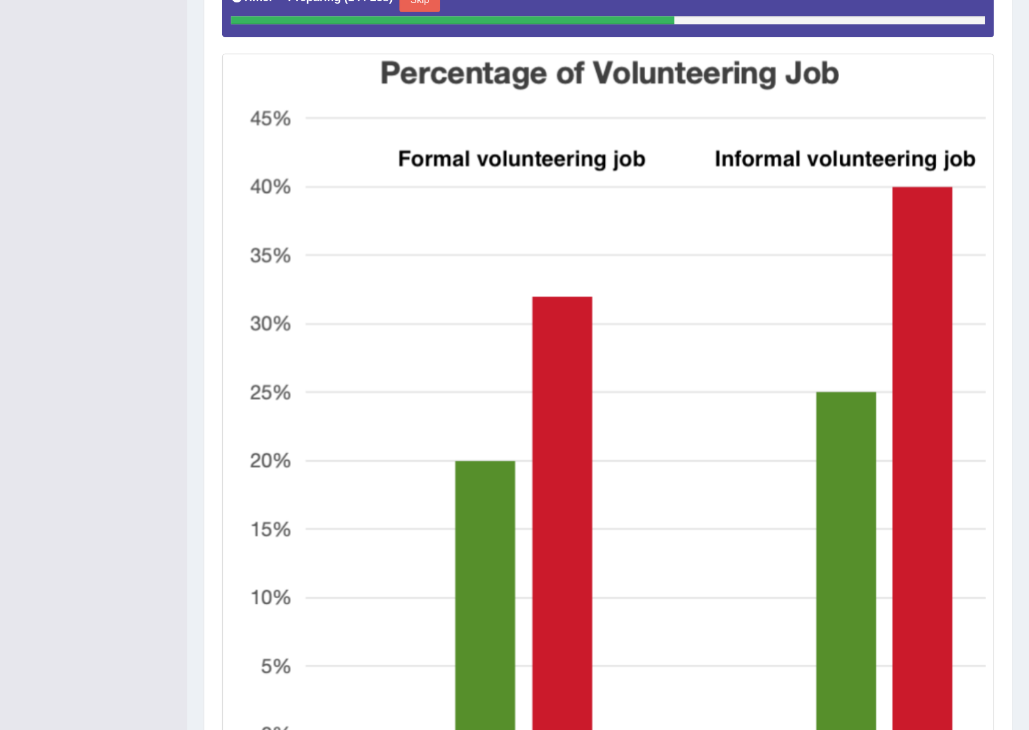
scroll to position [303, 0]
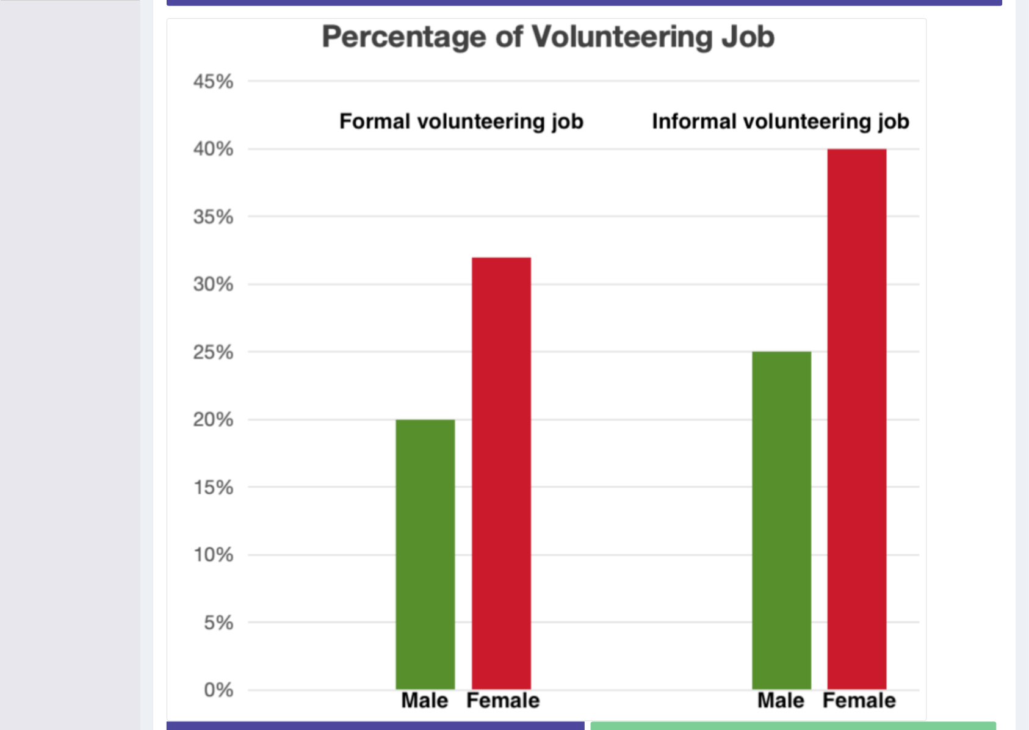
drag, startPoint x: 3110, startPoint y: 930, endPoint x: 3118, endPoint y: 774, distance: 156.4
click at [701, 497] on div "Home Practice Speaking: Describe Image Volunteering Job * Remember to use the d…" at bounding box center [584, 241] width 889 height 1088
click at [701, 497] on div at bounding box center [585, 338] width 836 height 765
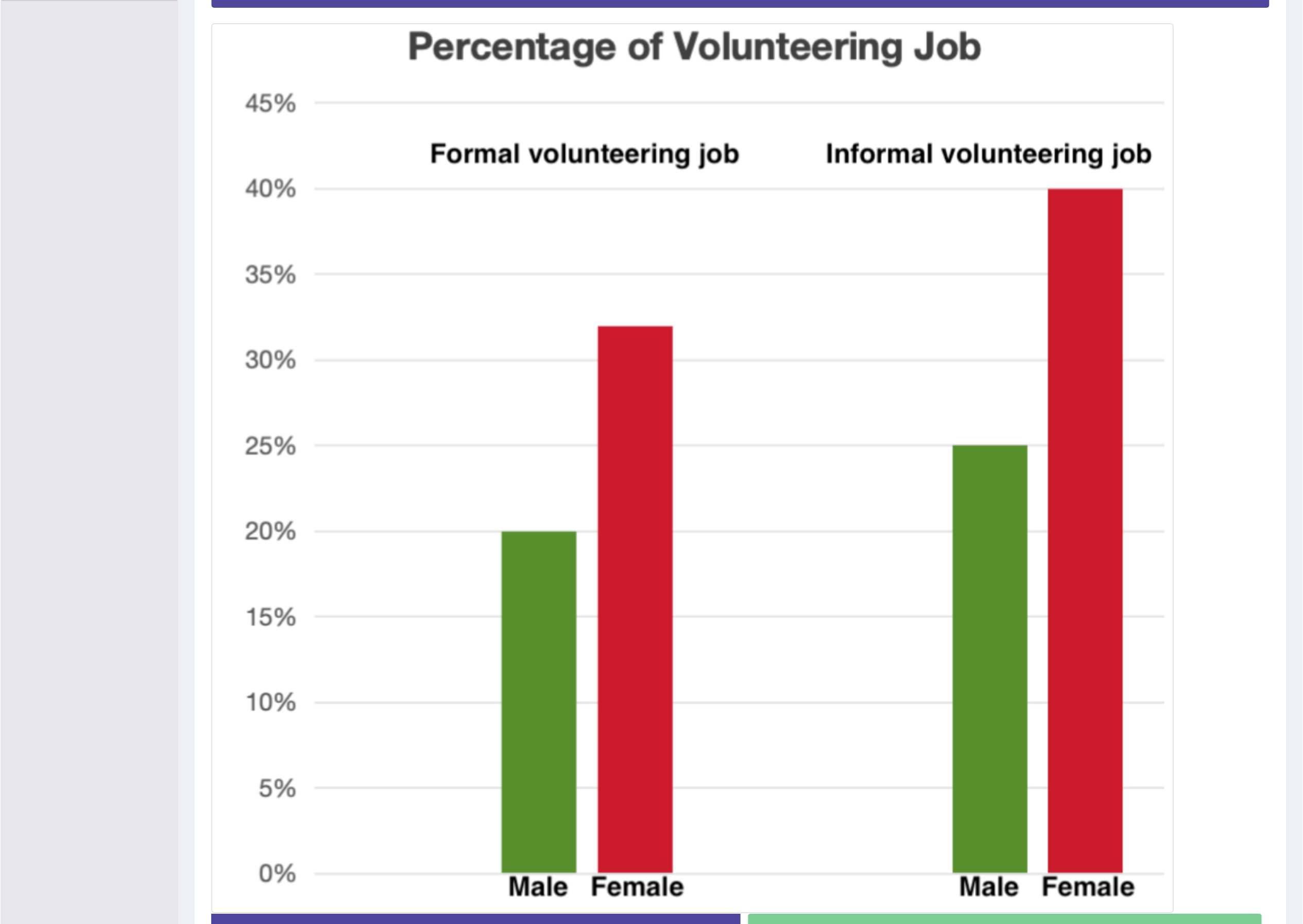
scroll to position [0, 0]
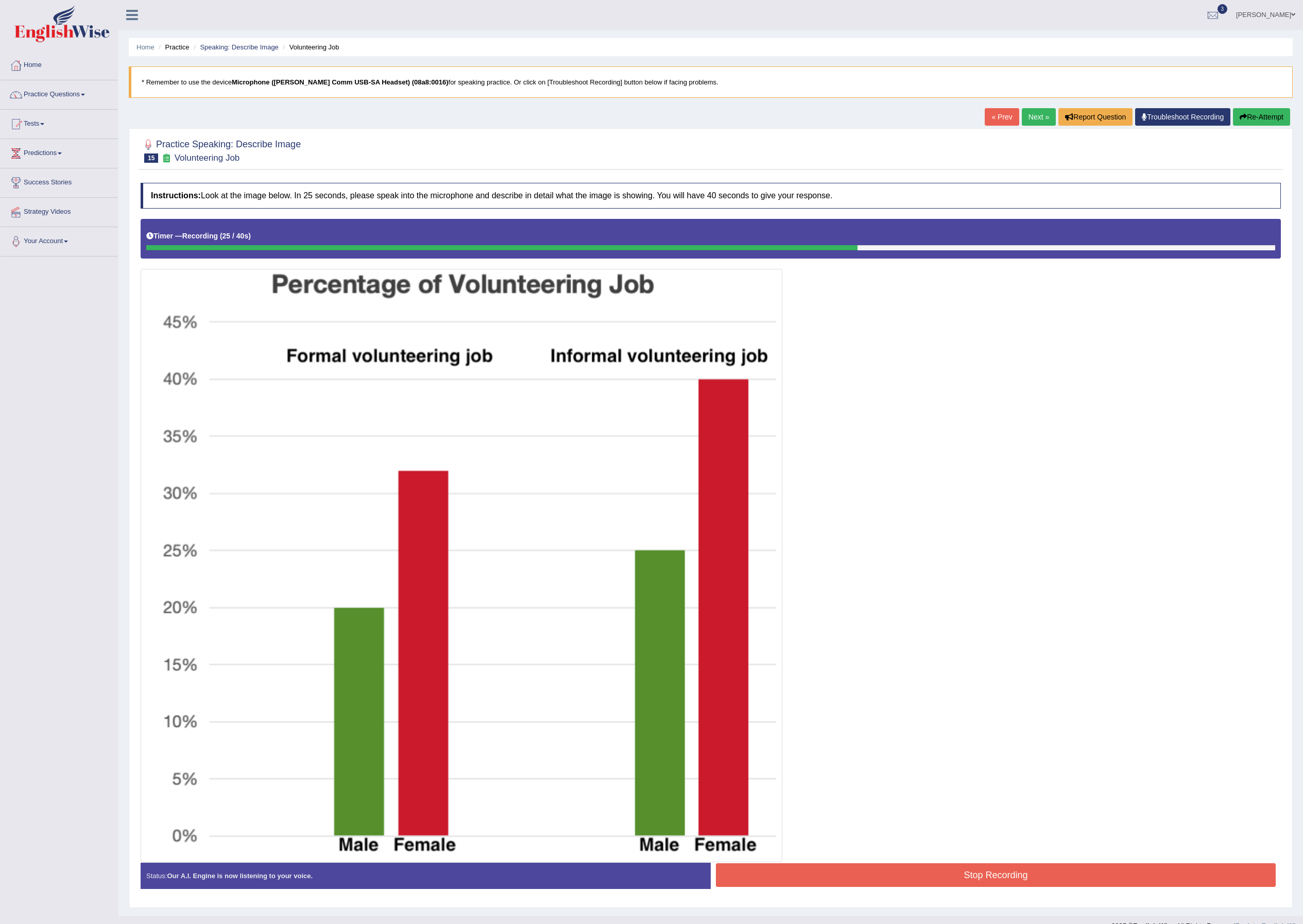
click at [592, 114] on button "Re-Attempt" at bounding box center [1262, 116] width 57 height 18
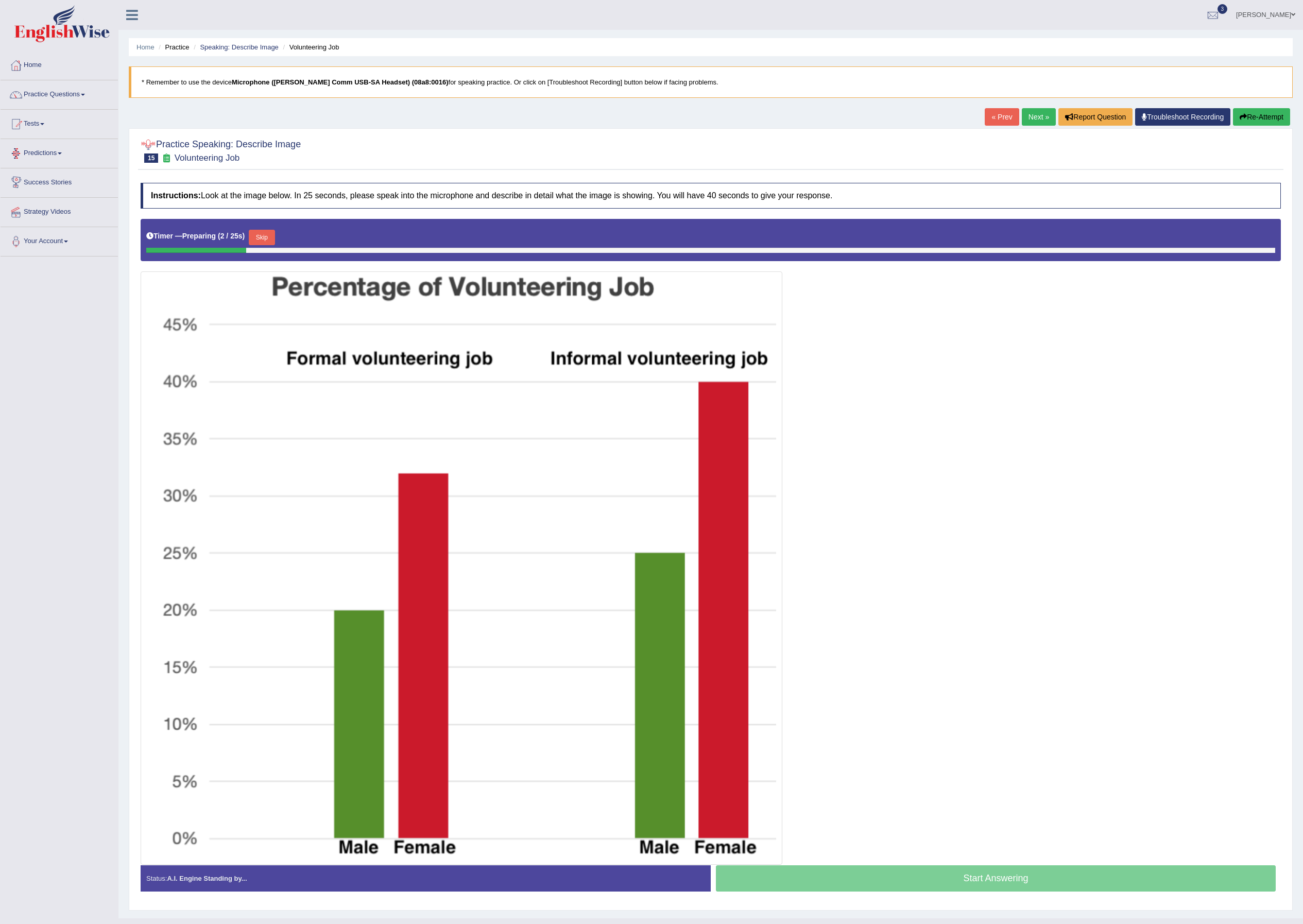
click at [272, 235] on button "Skip" at bounding box center [262, 237] width 26 height 15
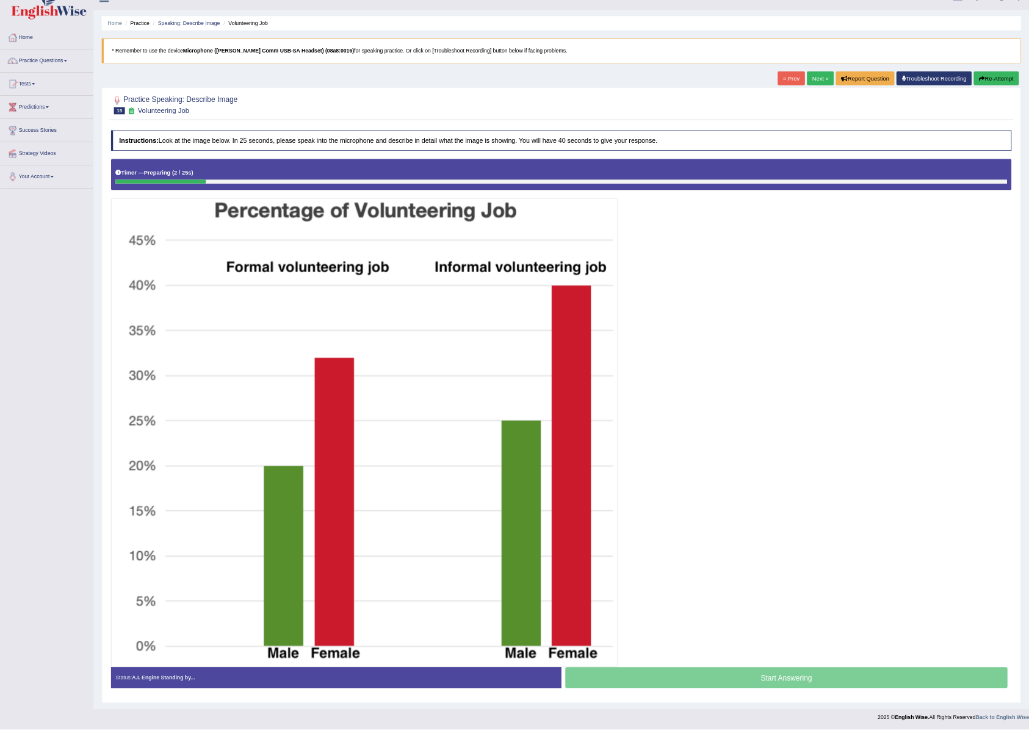
scroll to position [29, 0]
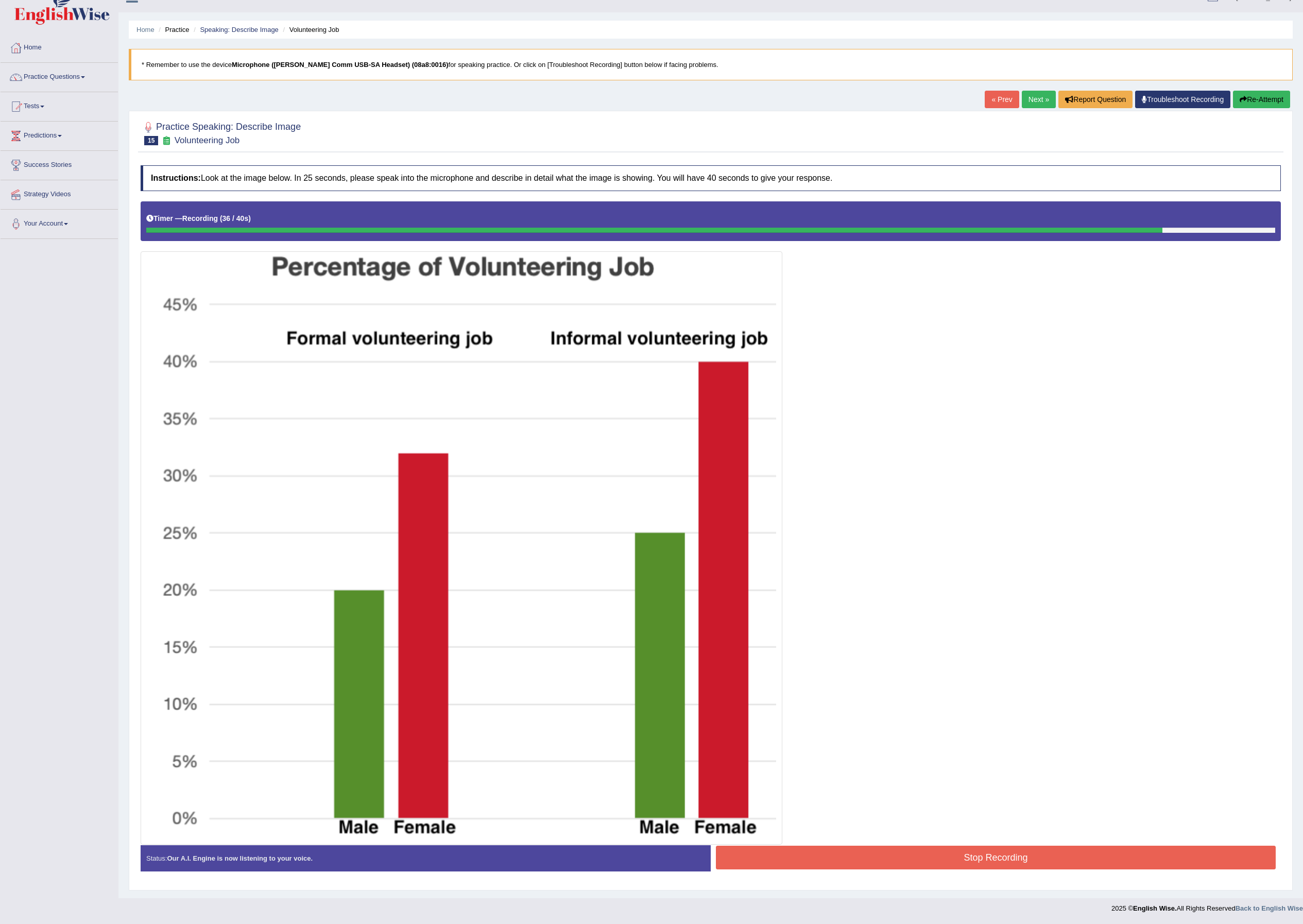
drag, startPoint x: 977, startPoint y: 820, endPoint x: 987, endPoint y: 855, distance: 36.4
click at [984, 827] on div at bounding box center [711, 523] width 1140 height 643
click at [987, 855] on button "Stop Recording" at bounding box center [995, 857] width 560 height 24
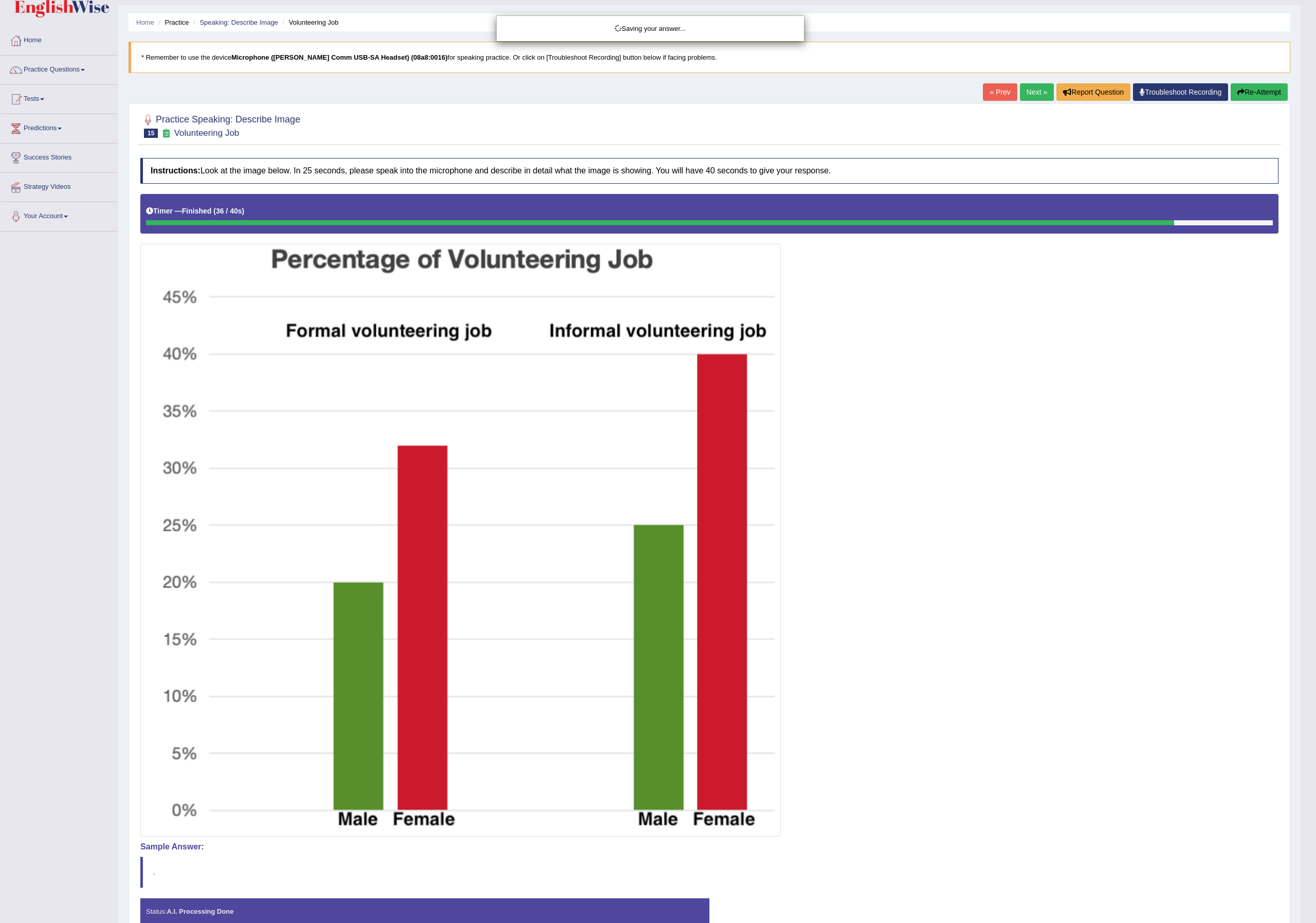
click at [427, 845] on div "Saving your answer..." at bounding box center [658, 461] width 1316 height 923
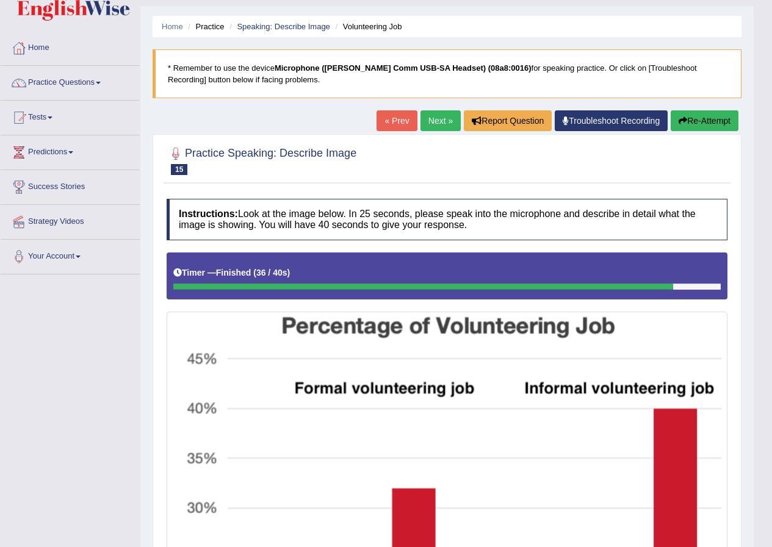
drag, startPoint x: 1531, startPoint y: 1, endPoint x: 260, endPoint y: 248, distance: 1294.5
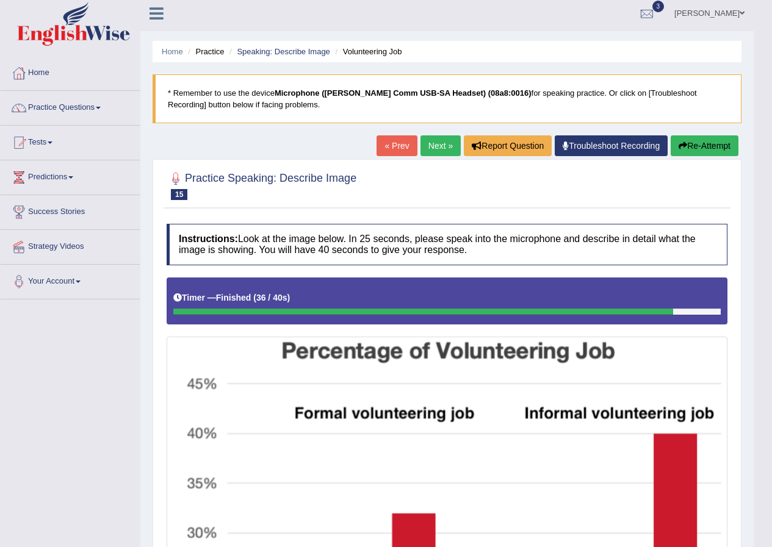
scroll to position [0, 0]
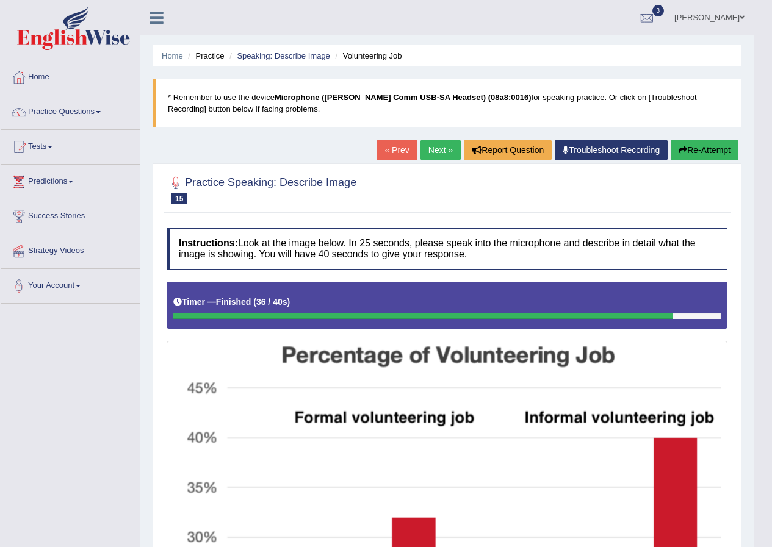
click at [429, 143] on link "Next »" at bounding box center [441, 150] width 40 height 21
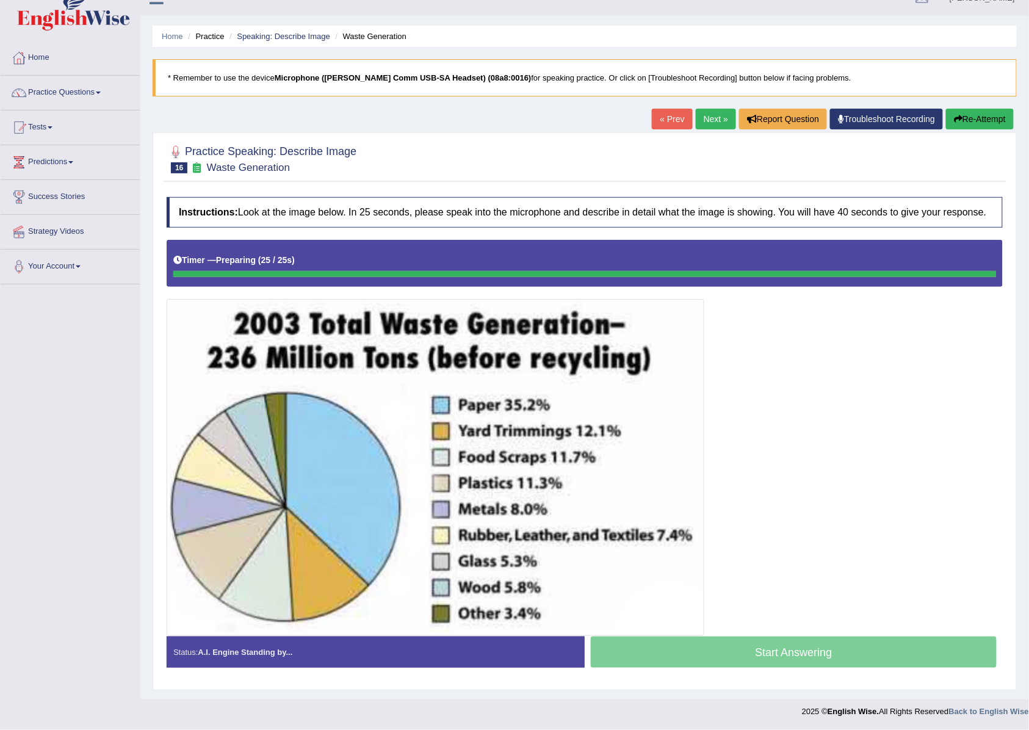
scroll to position [23, 0]
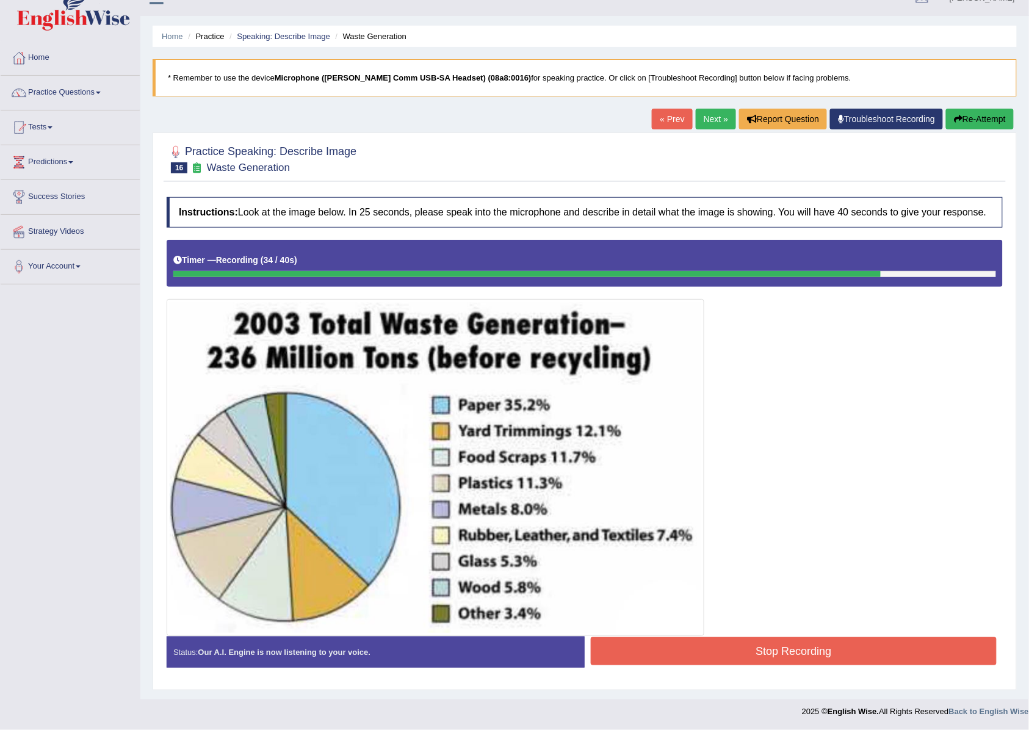
click at [771, 113] on button "Re-Attempt" at bounding box center [980, 119] width 68 height 21
click at [771, 114] on div "Home Practice Speaking: Describe Image Waste Generation * Remember to use the d…" at bounding box center [584, 339] width 889 height 719
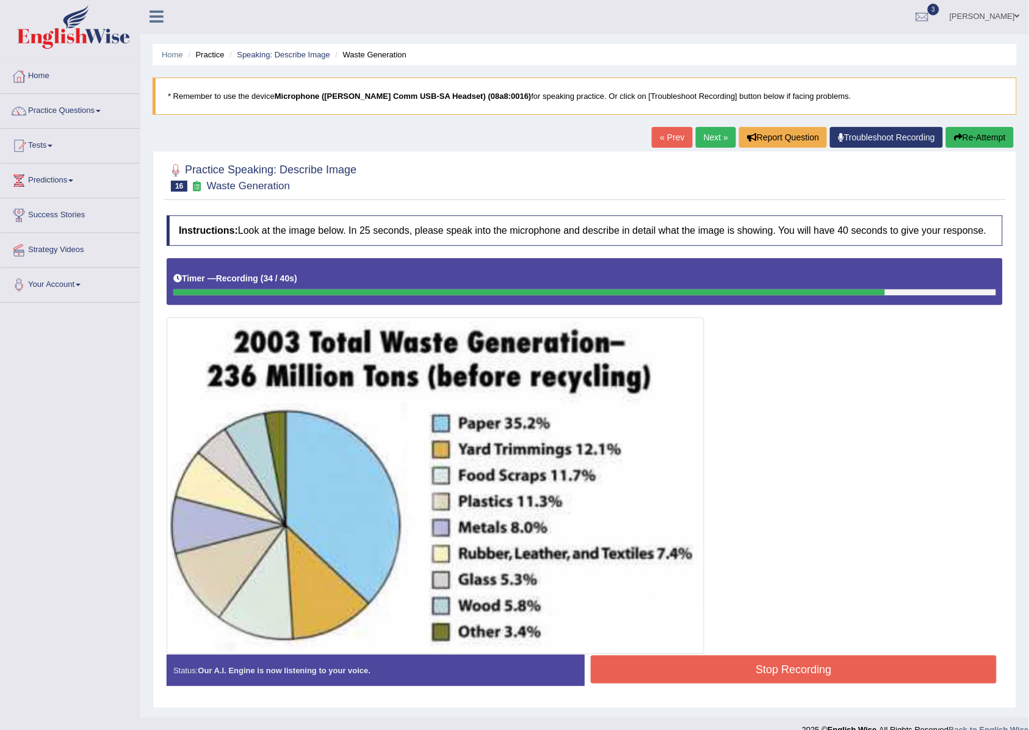
scroll to position [0, 0]
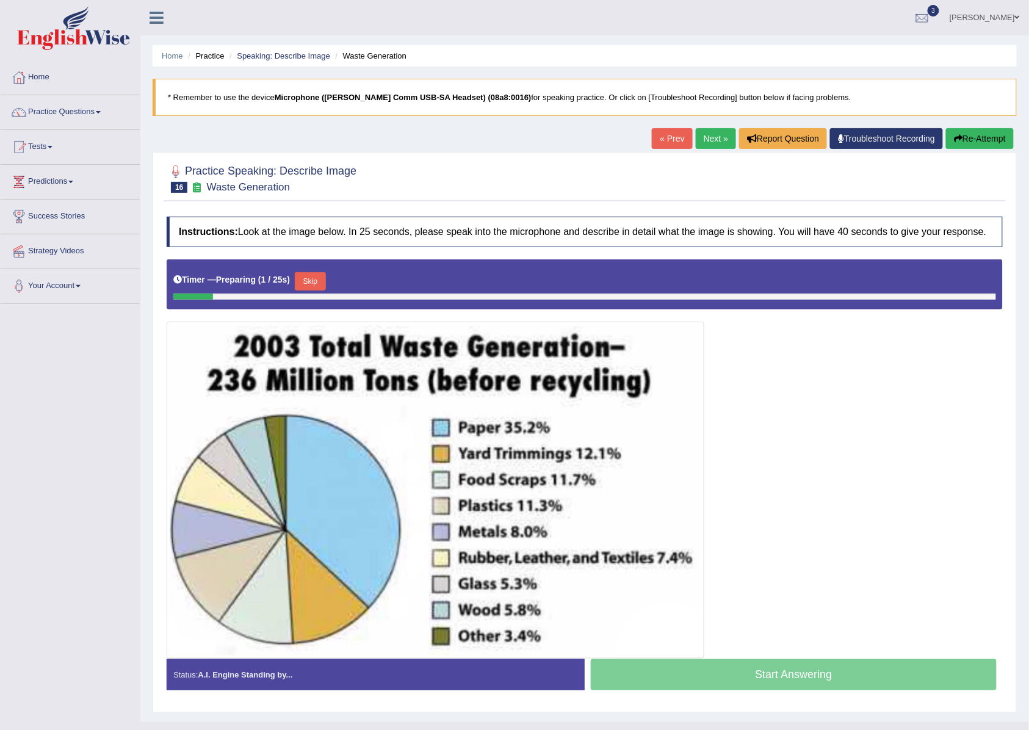
click at [308, 279] on button "Skip" at bounding box center [310, 281] width 31 height 18
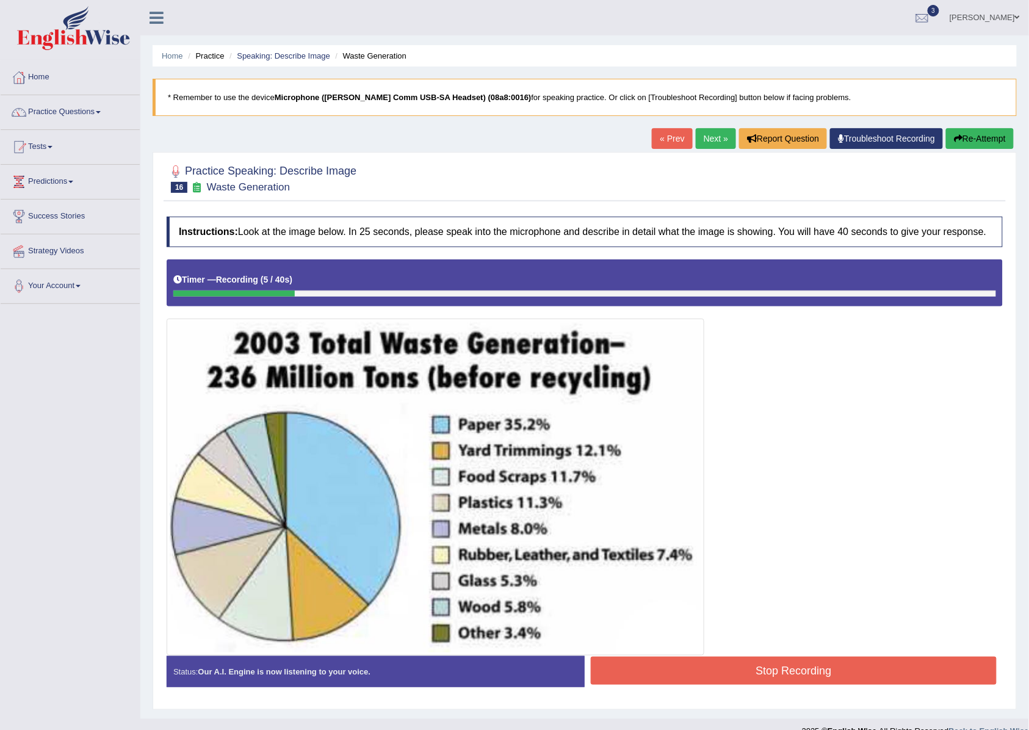
click at [987, 132] on button "Re-Attempt" at bounding box center [980, 138] width 68 height 21
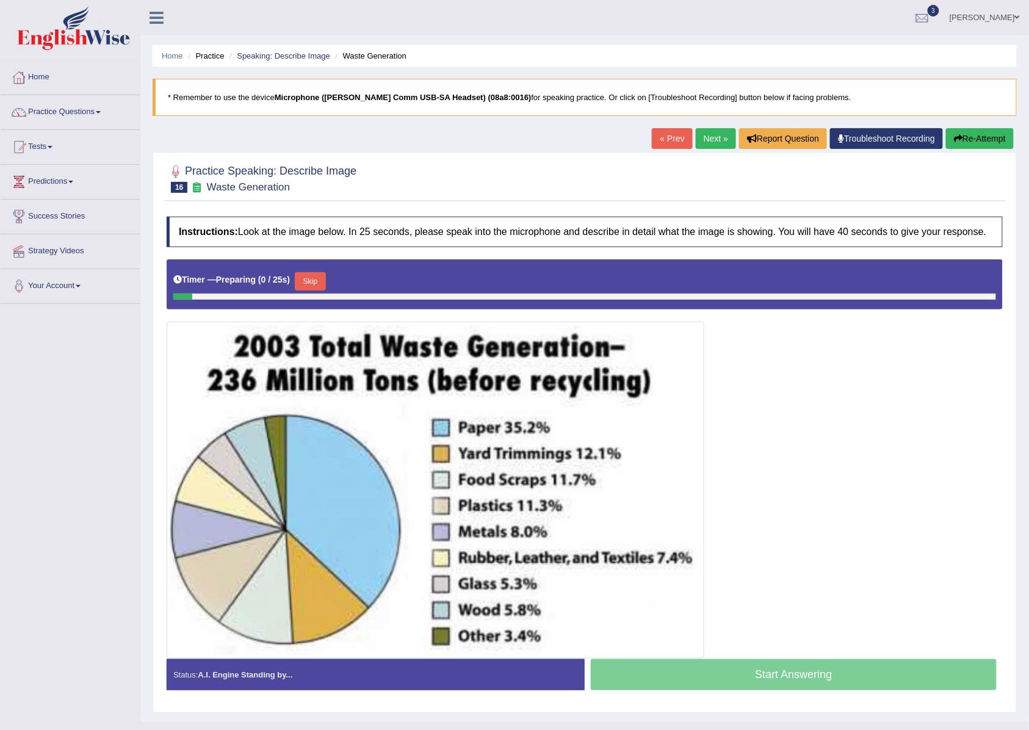
click at [325, 287] on button "Skip" at bounding box center [310, 281] width 31 height 18
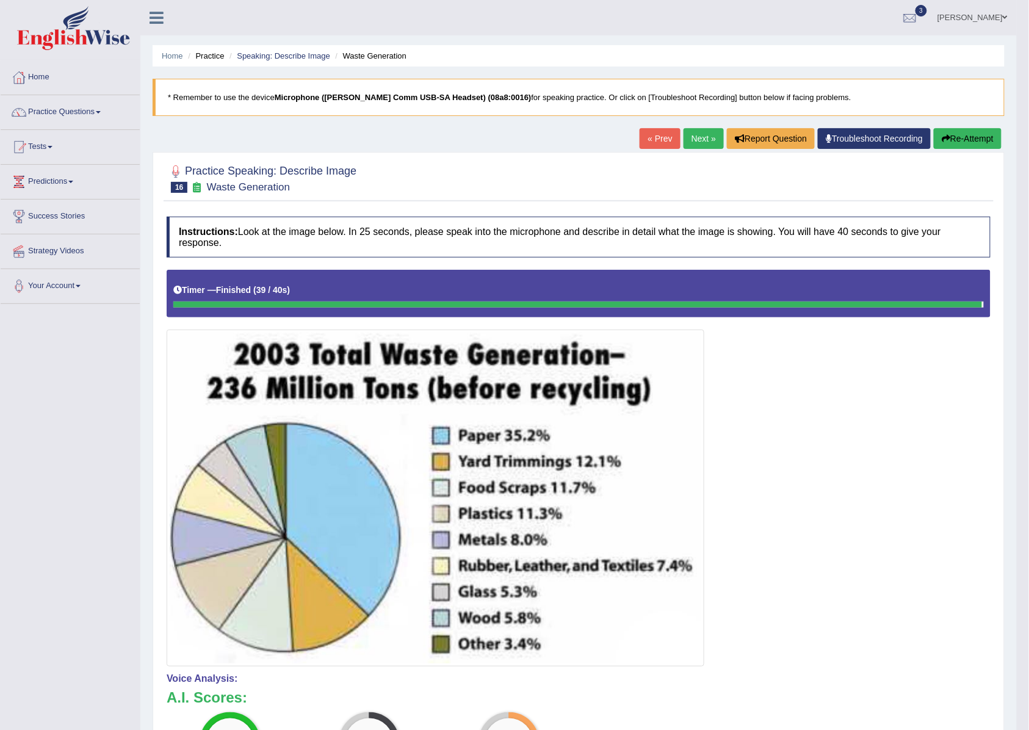
click at [698, 142] on link "Next »" at bounding box center [704, 138] width 40 height 21
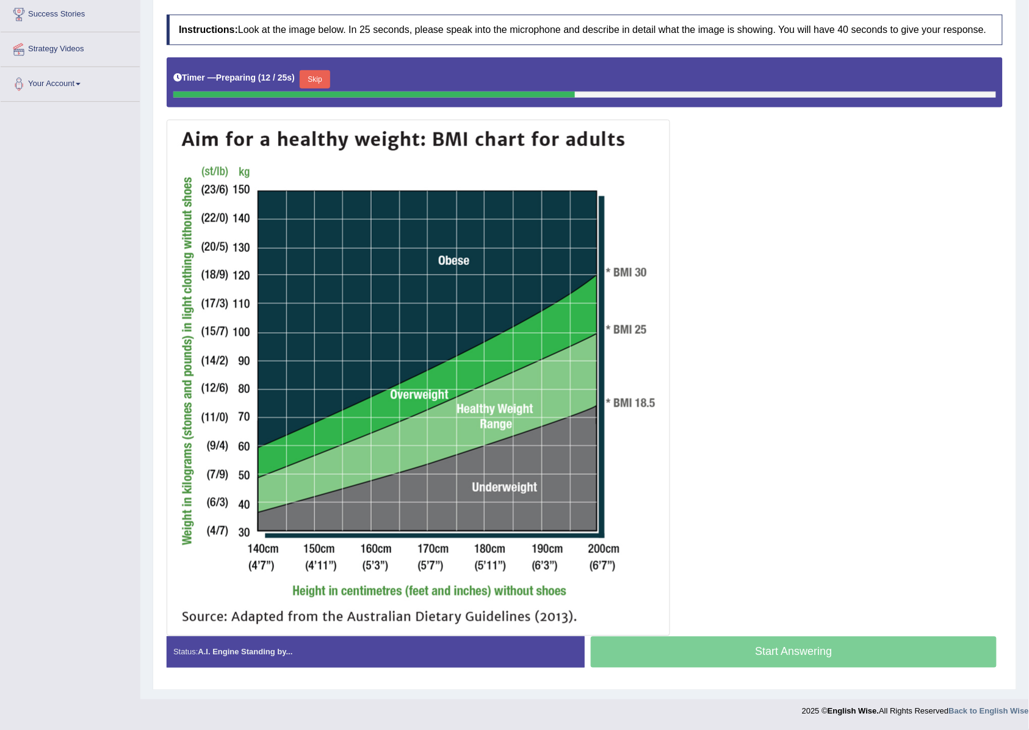
click at [508, 520] on img at bounding box center [418, 378] width 497 height 510
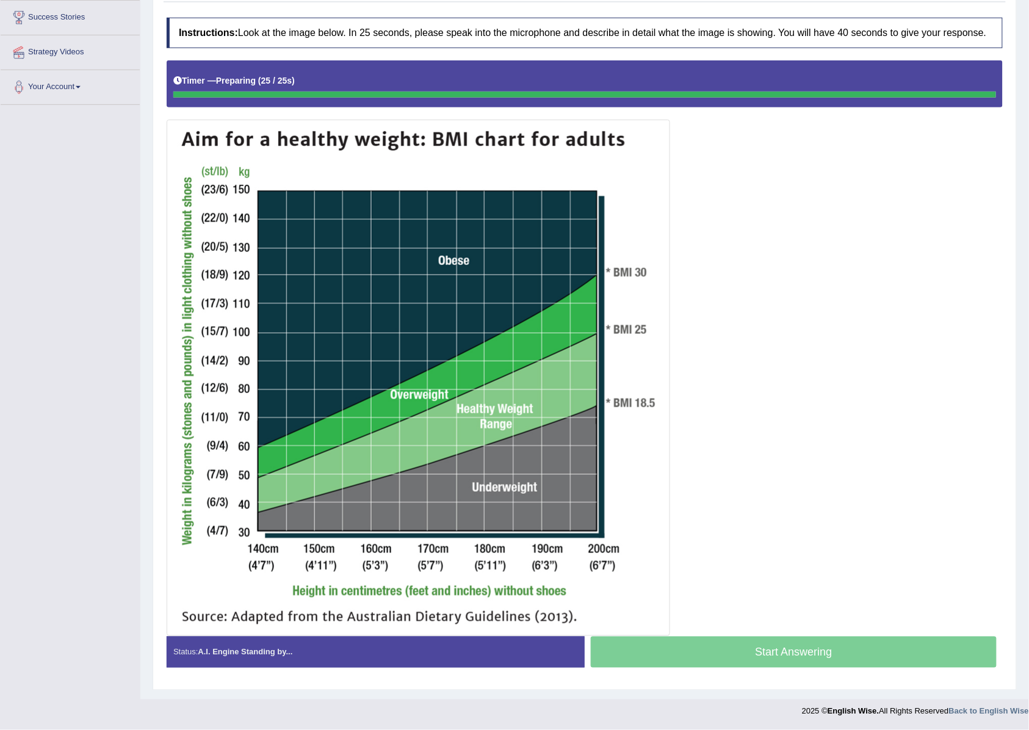
scroll to position [203, 0]
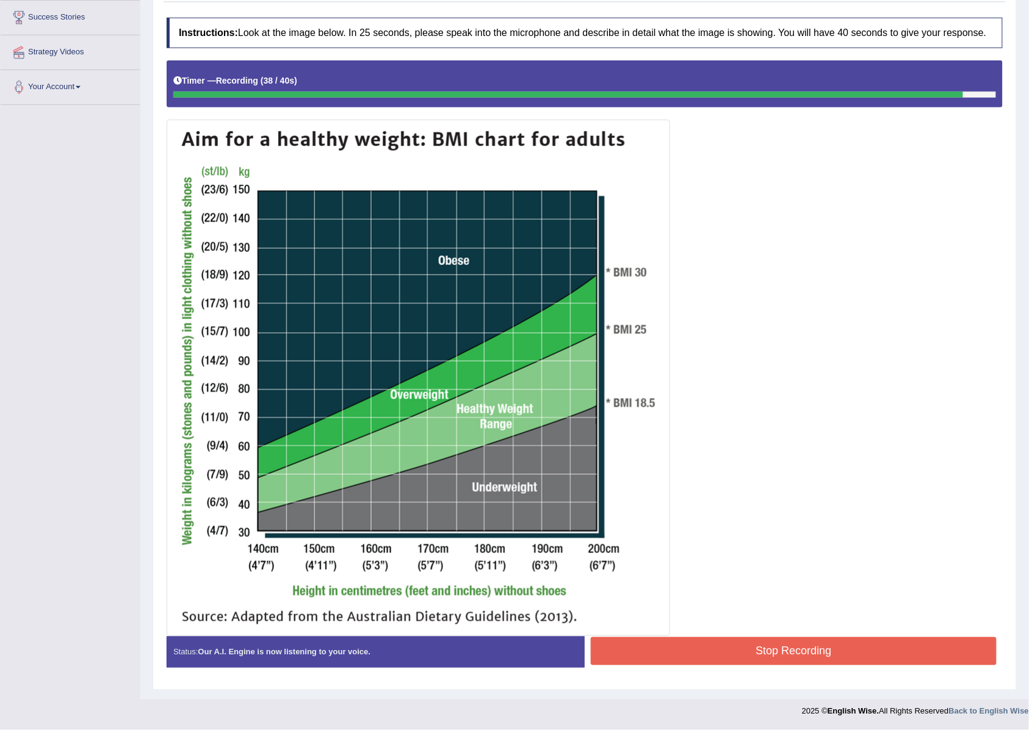
click at [715, 643] on button "Stop Recording" at bounding box center [794, 651] width 406 height 28
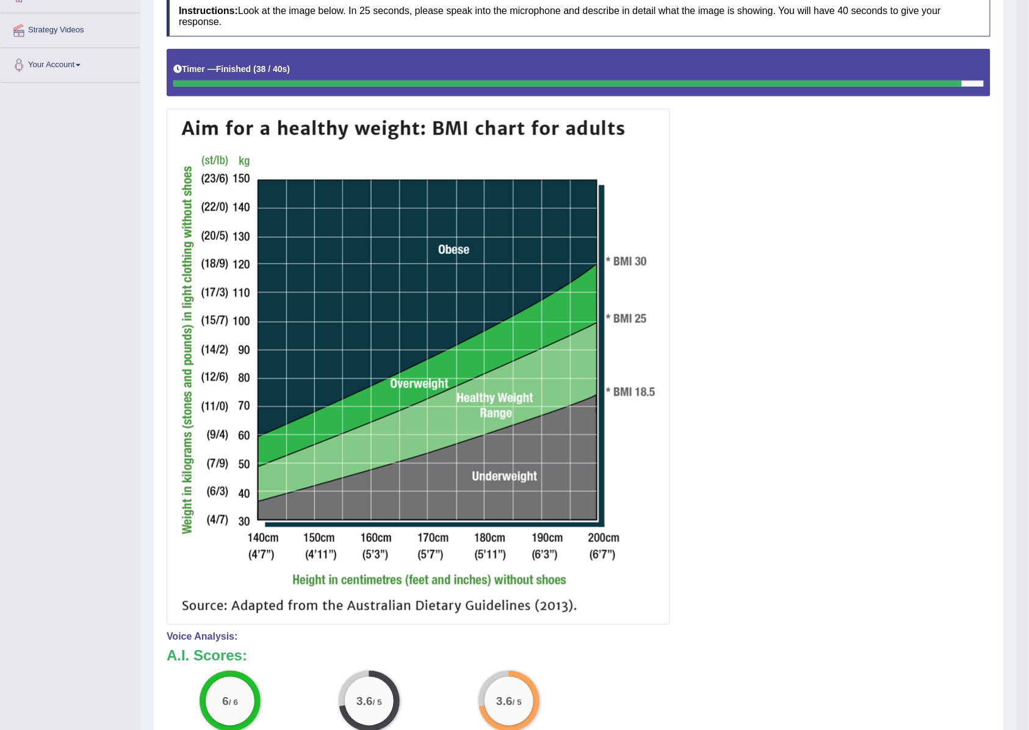
scroll to position [0, 0]
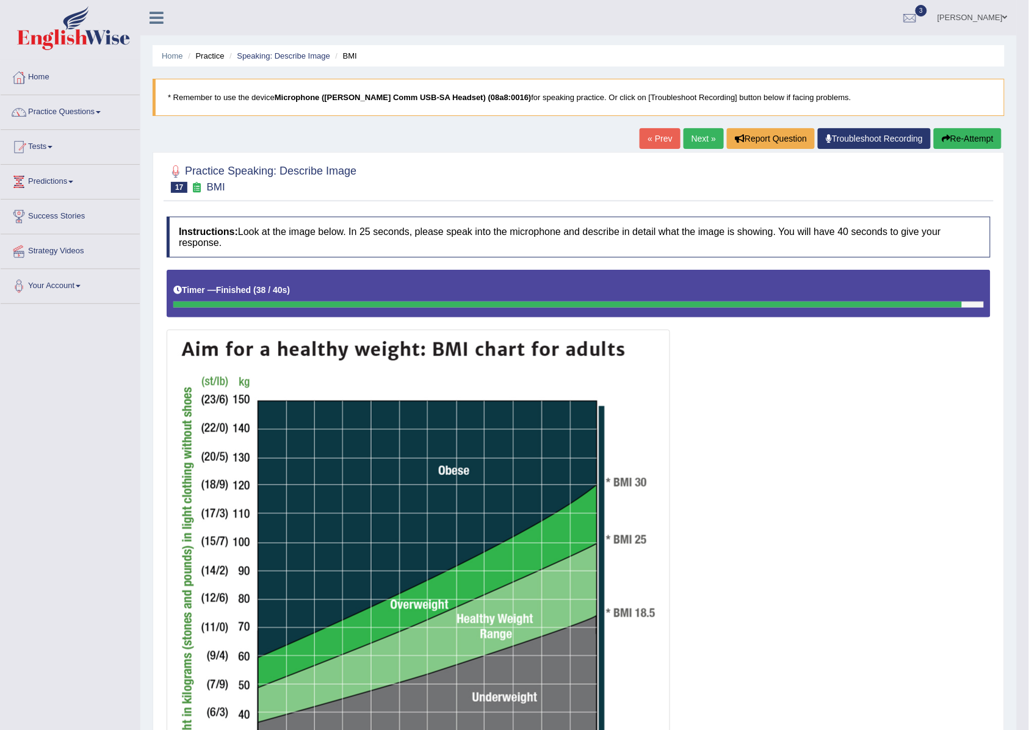
click at [684, 128] on link "Next »" at bounding box center [704, 138] width 40 height 21
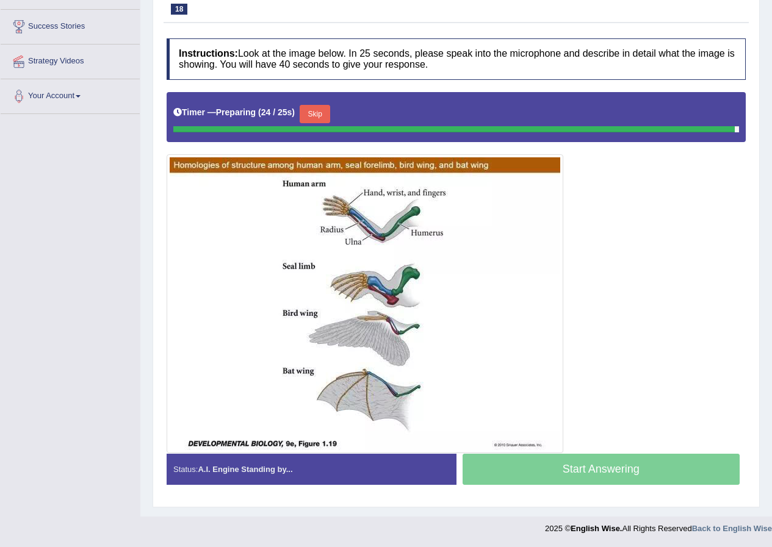
scroll to position [187, 0]
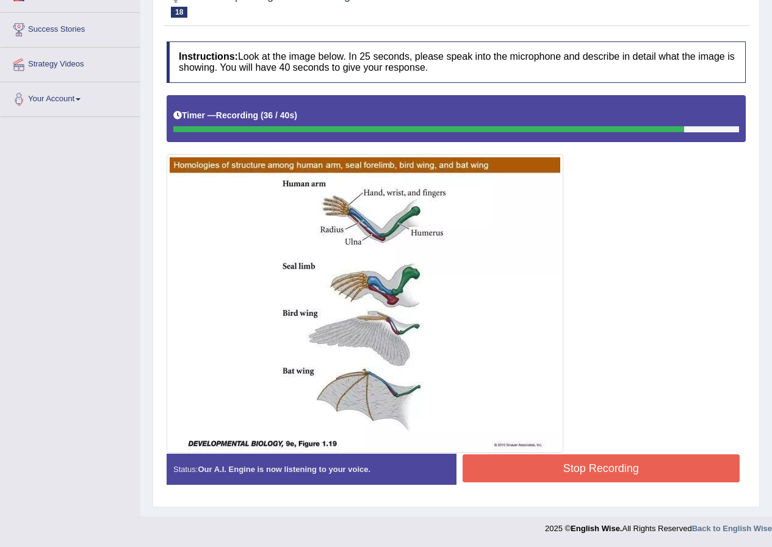
click at [579, 450] on div at bounding box center [456, 274] width 579 height 358
click at [581, 472] on button "Stop Recording" at bounding box center [602, 469] width 278 height 28
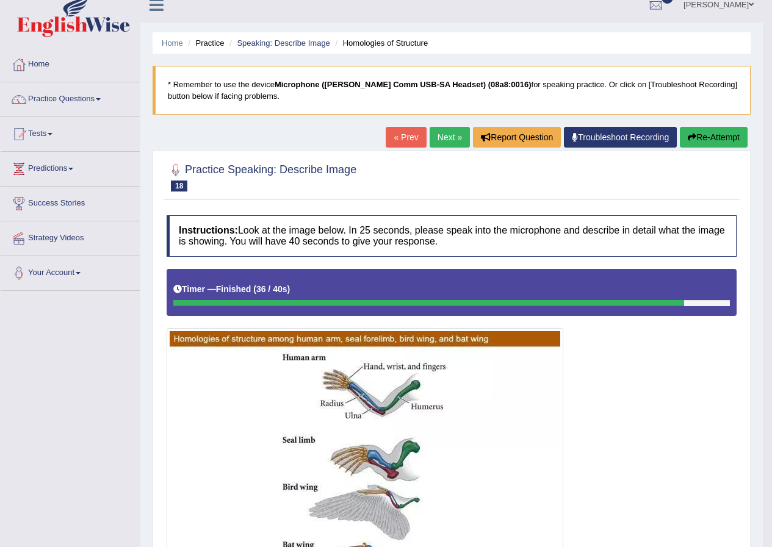
scroll to position [4, 0]
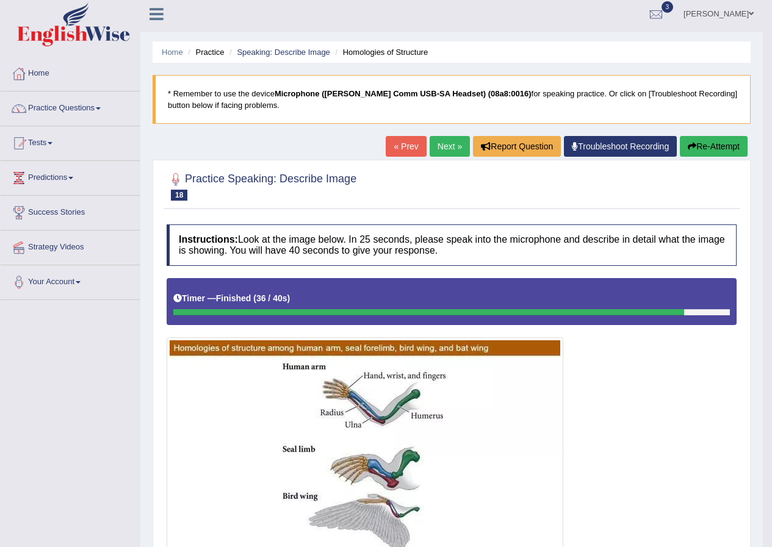
drag, startPoint x: 280, startPoint y: 179, endPoint x: 446, endPoint y: 522, distance: 381.1
click at [416, 528] on div "Practice Speaking: Describe Image 18 Homologies of Structure Instructions: Look…" at bounding box center [452, 549] width 598 height 778
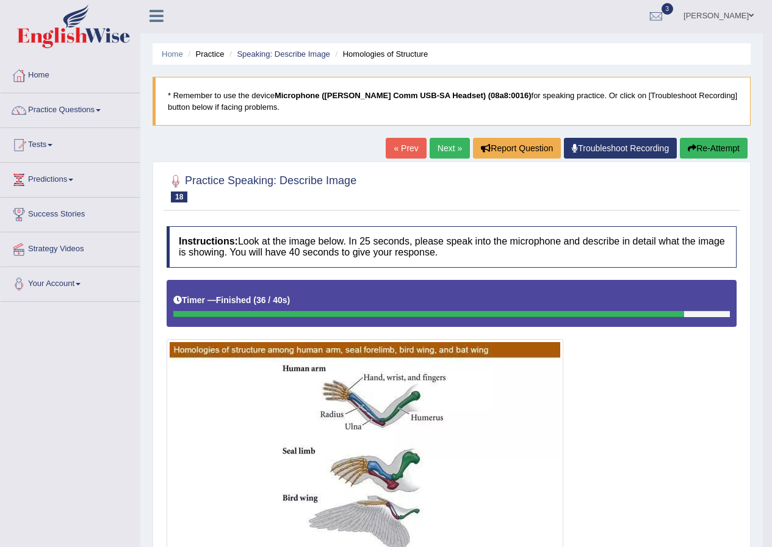
scroll to position [0, 0]
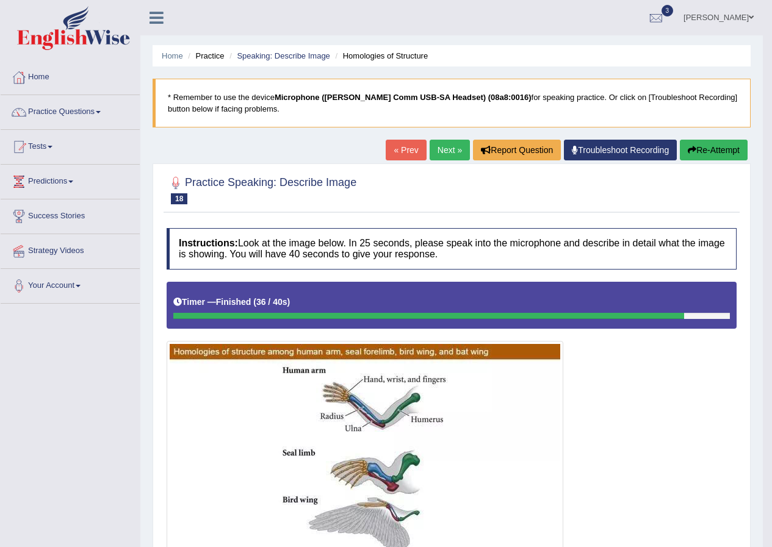
click at [448, 152] on link "Next »" at bounding box center [450, 150] width 40 height 21
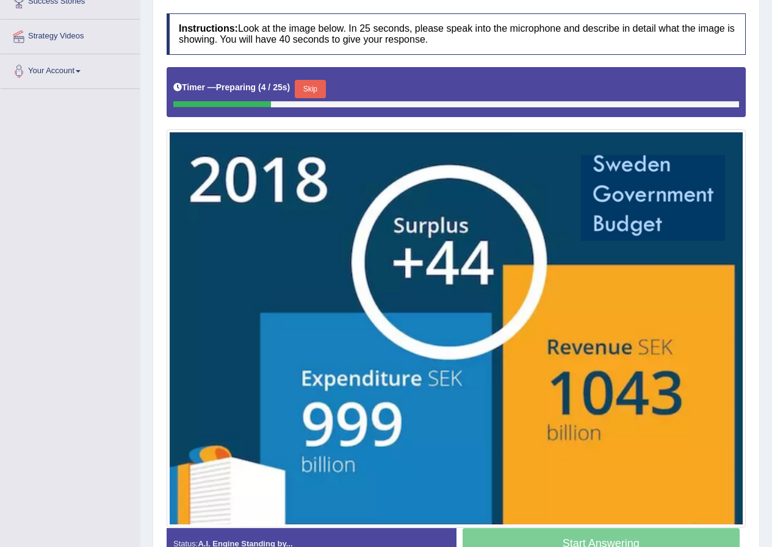
scroll to position [45, 0]
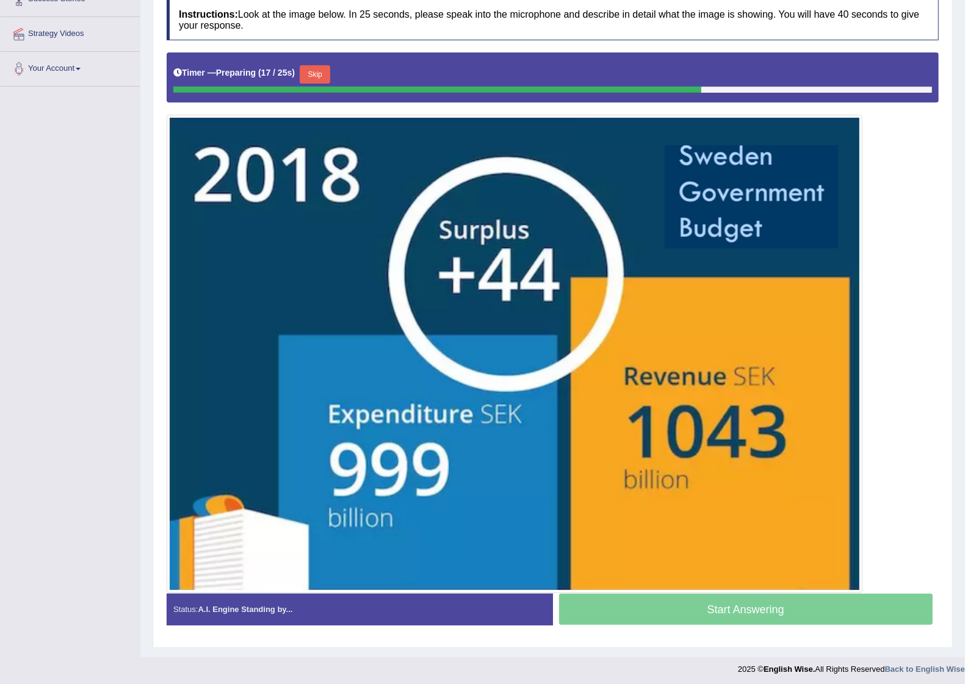
scroll to position [223, 0]
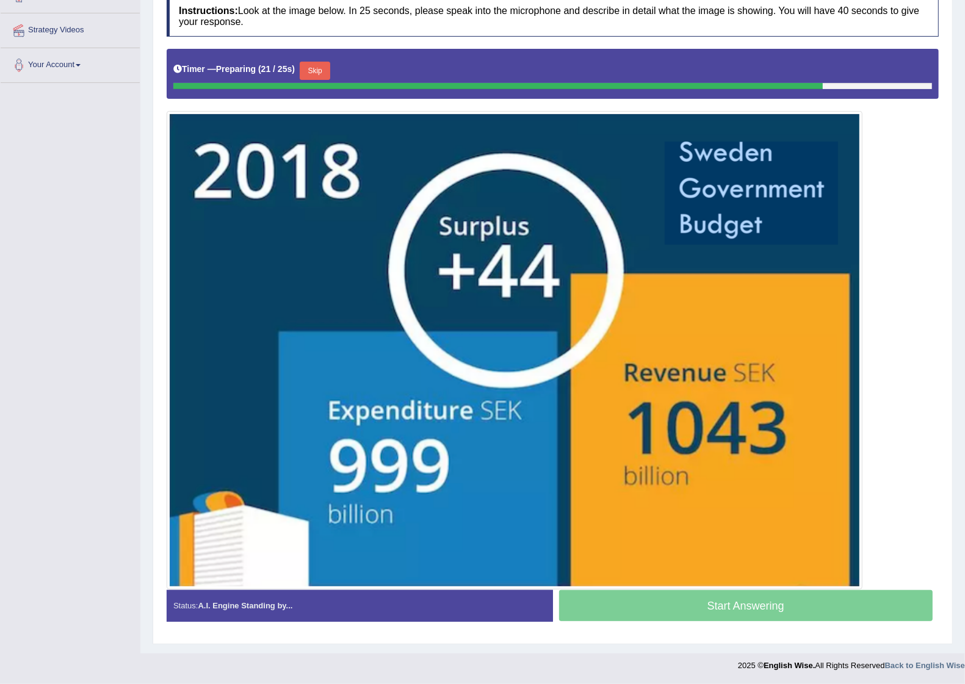
click at [308, 69] on button "Skip" at bounding box center [315, 71] width 31 height 18
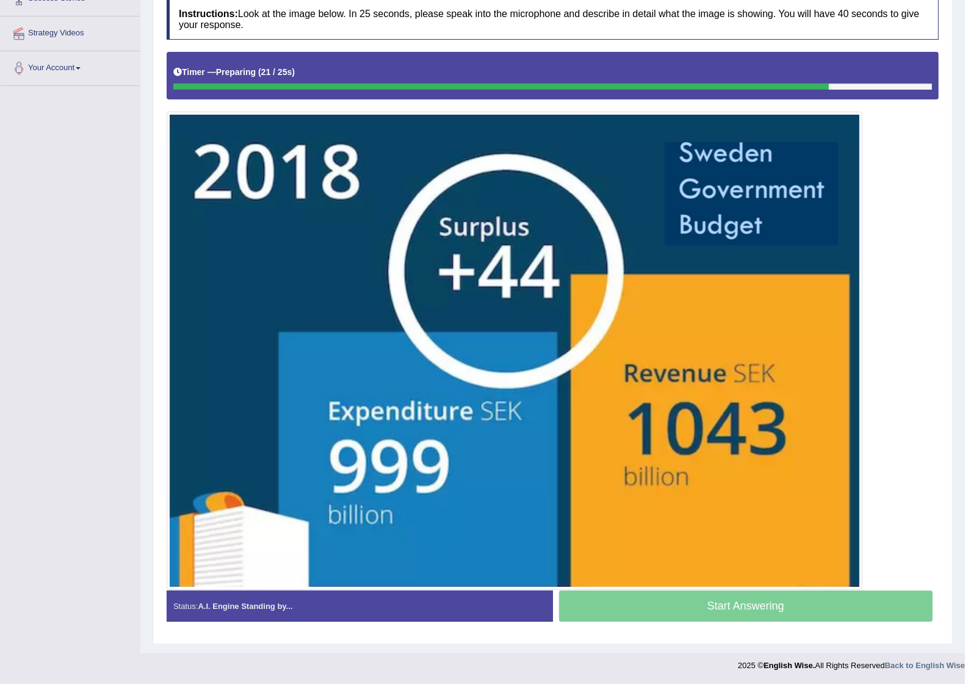
scroll to position [220, 0]
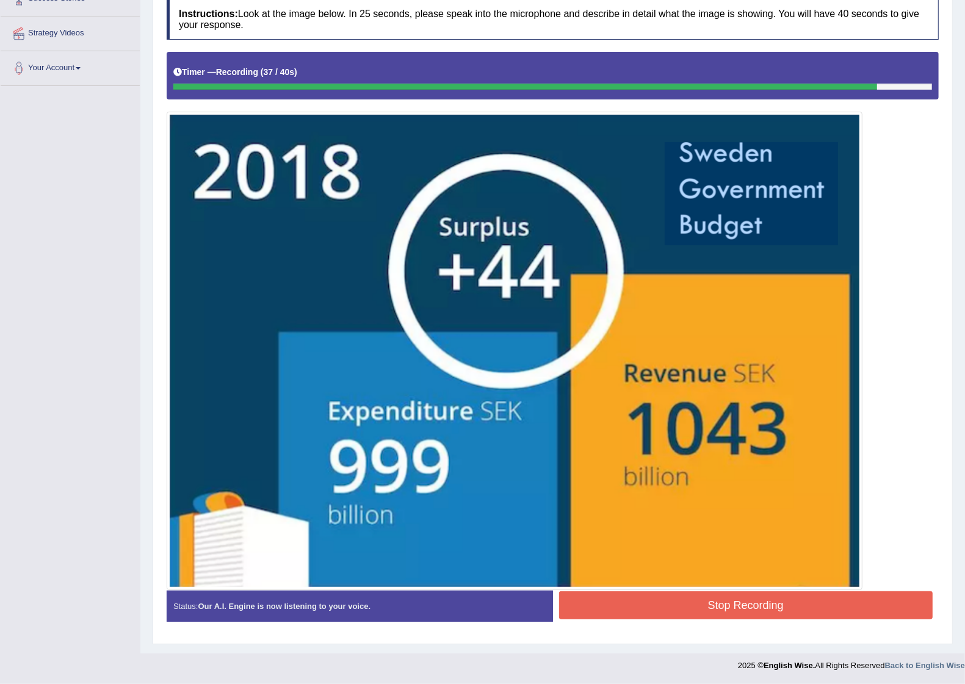
click at [771, 547] on button "Stop Recording" at bounding box center [746, 605] width 374 height 28
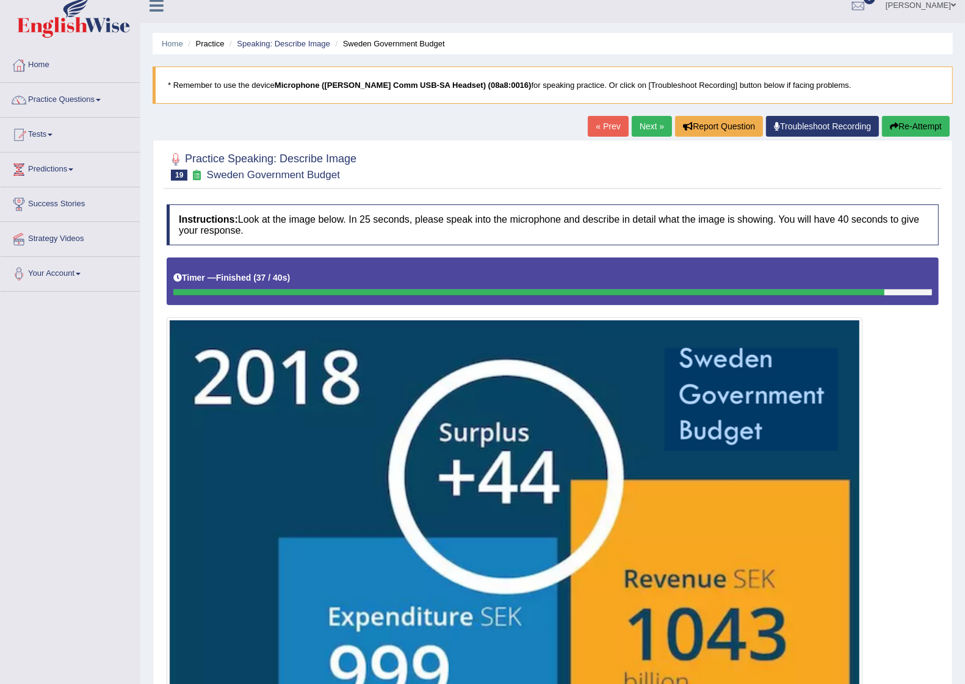
scroll to position [0, 0]
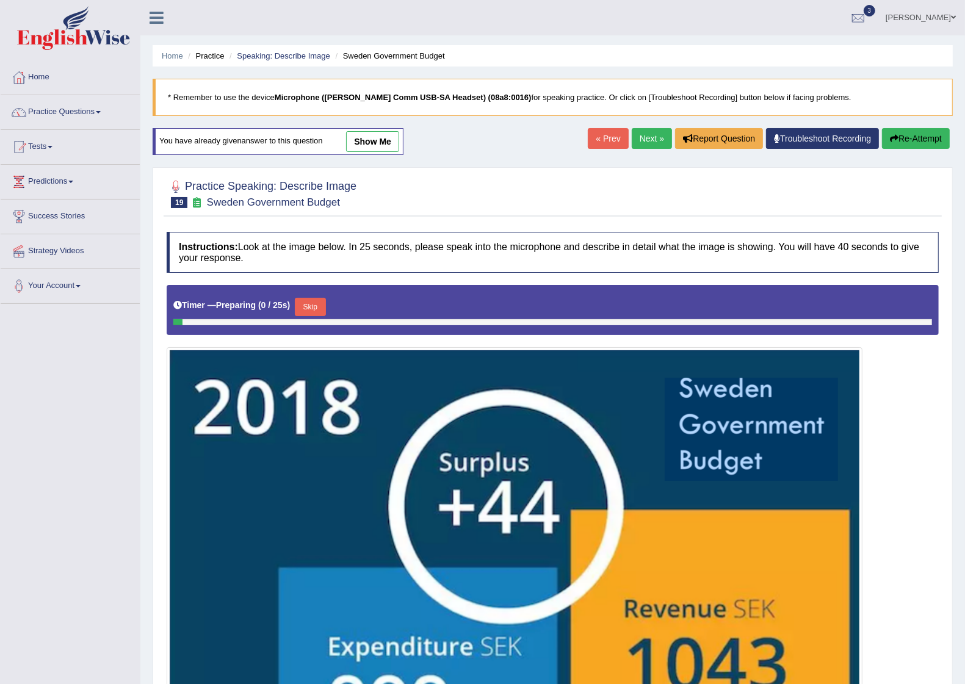
click at [381, 148] on link "show me" at bounding box center [372, 141] width 53 height 21
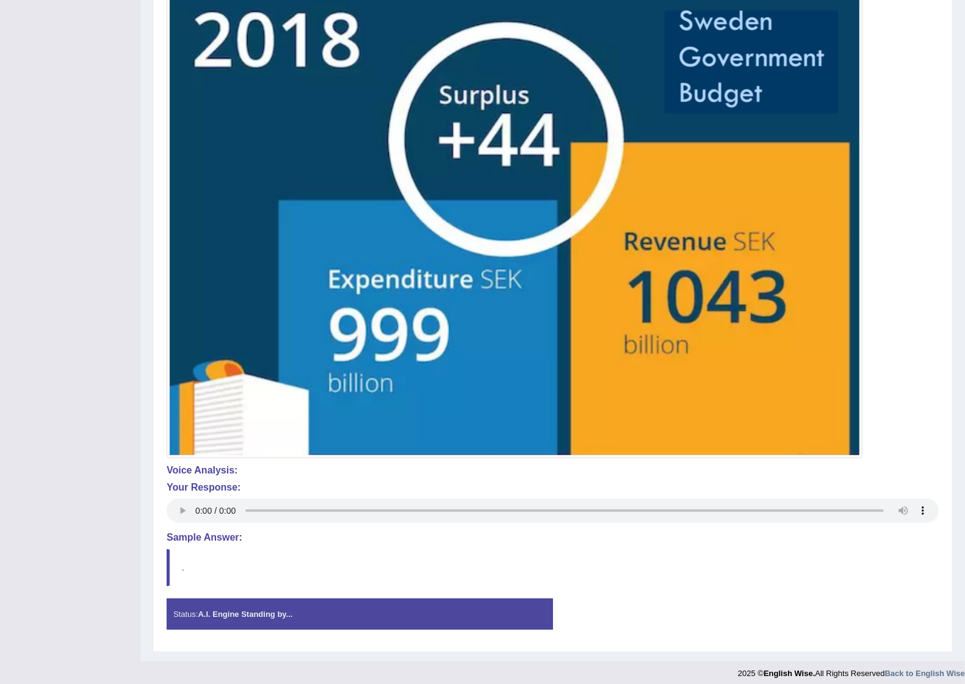
scroll to position [366, 0]
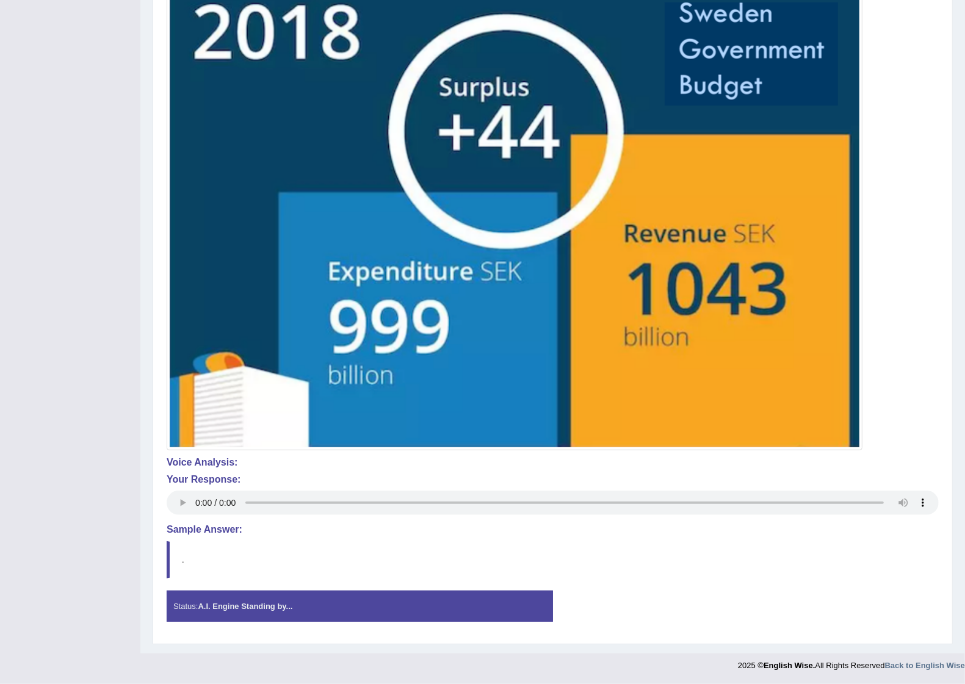
drag, startPoint x: 202, startPoint y: 574, endPoint x: 241, endPoint y: 526, distance: 61.6
click at [215, 587] on div "Instructions: Look at the image below. In 25 seconds, please speak into the mic…" at bounding box center [553, 245] width 778 height 785
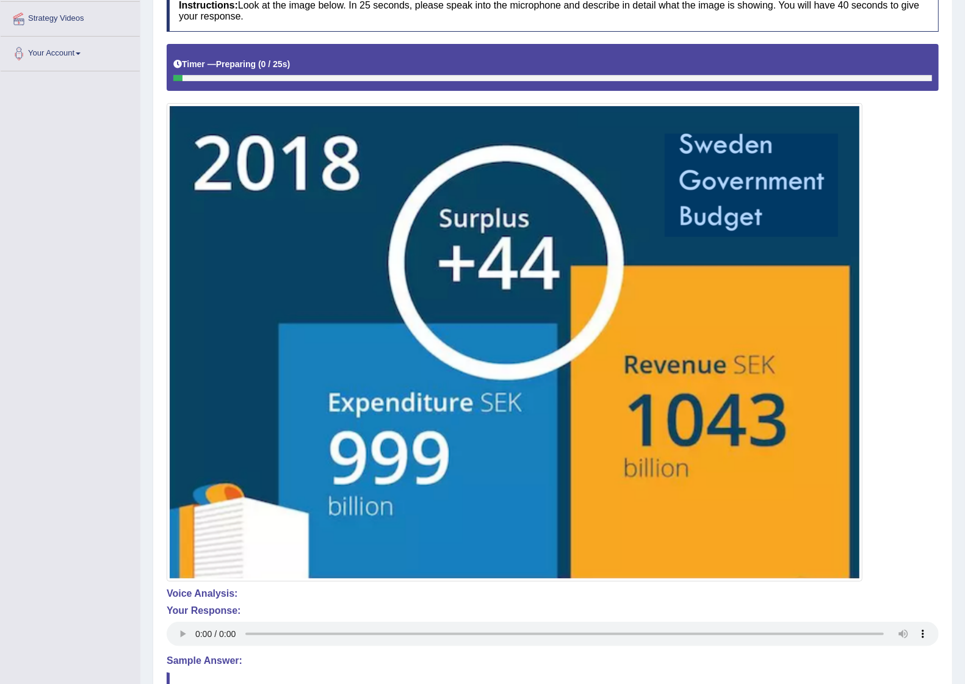
scroll to position [0, 0]
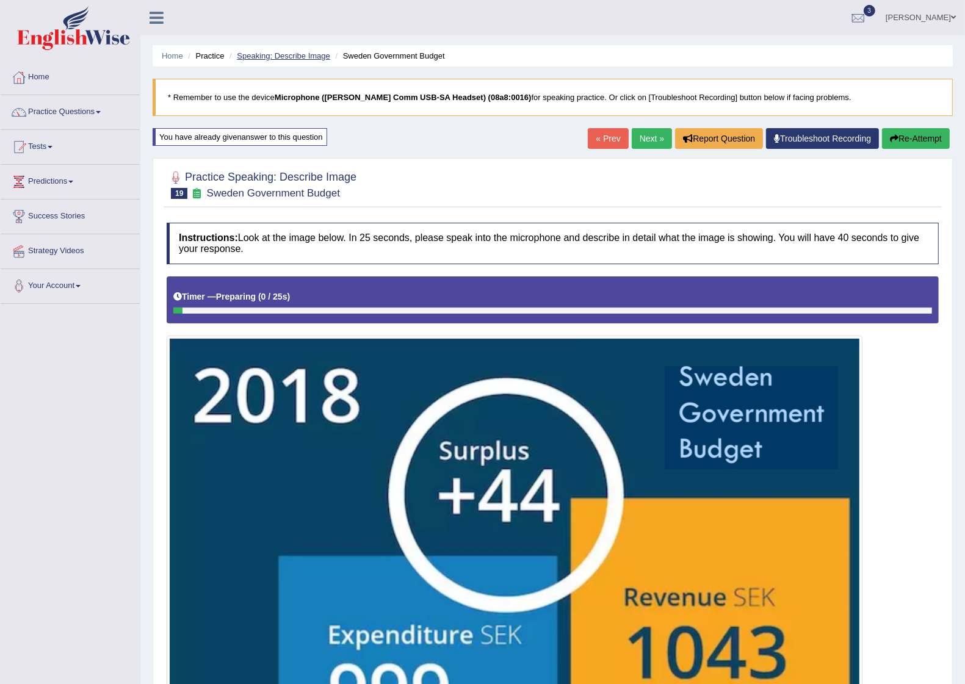
click at [314, 54] on link "Speaking: Describe Image" at bounding box center [283, 55] width 93 height 9
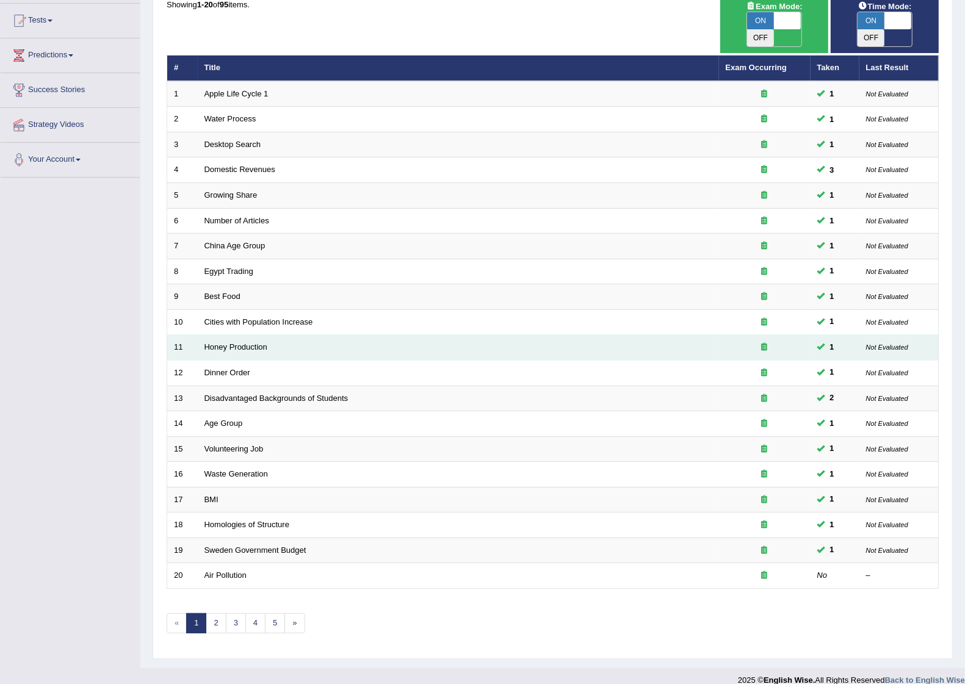
scroll to position [127, 0]
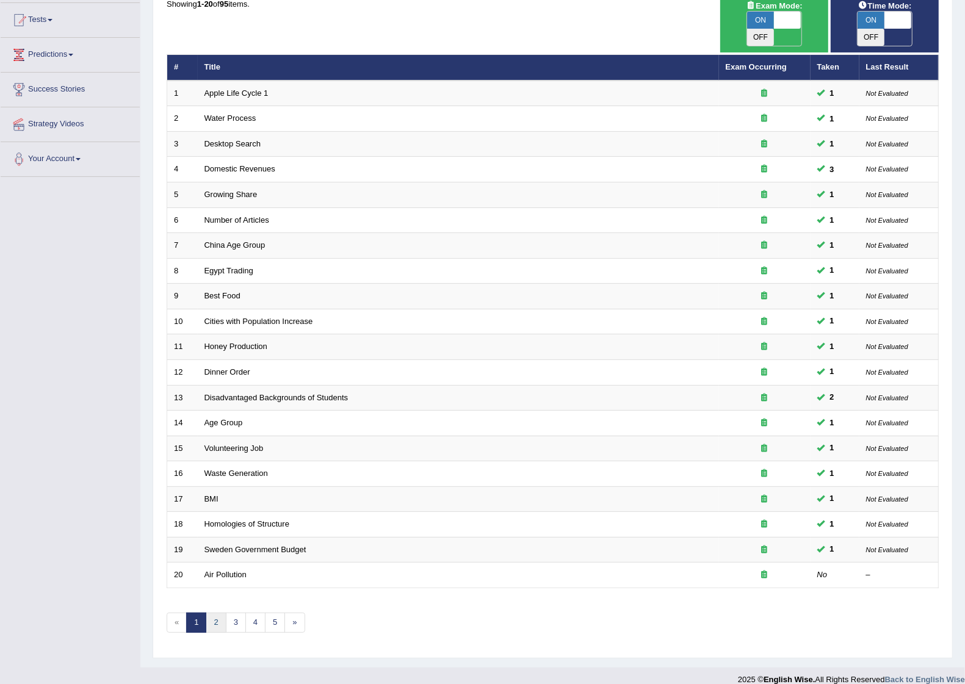
click at [212, 613] on link "2" at bounding box center [216, 623] width 20 height 20
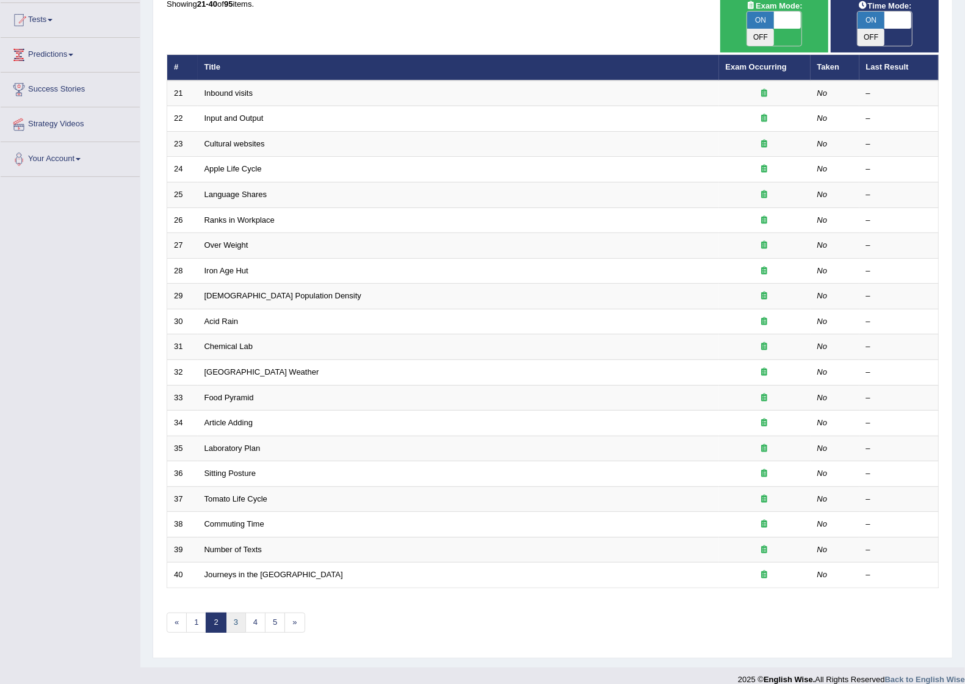
click at [240, 613] on link "3" at bounding box center [236, 623] width 20 height 20
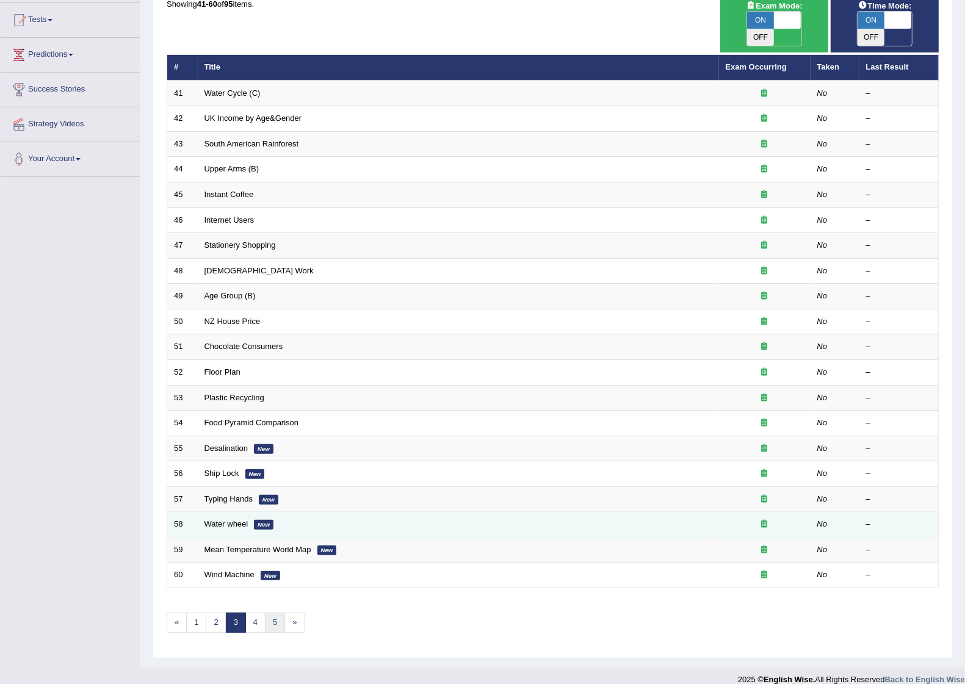
click at [272, 613] on link "5" at bounding box center [275, 623] width 20 height 20
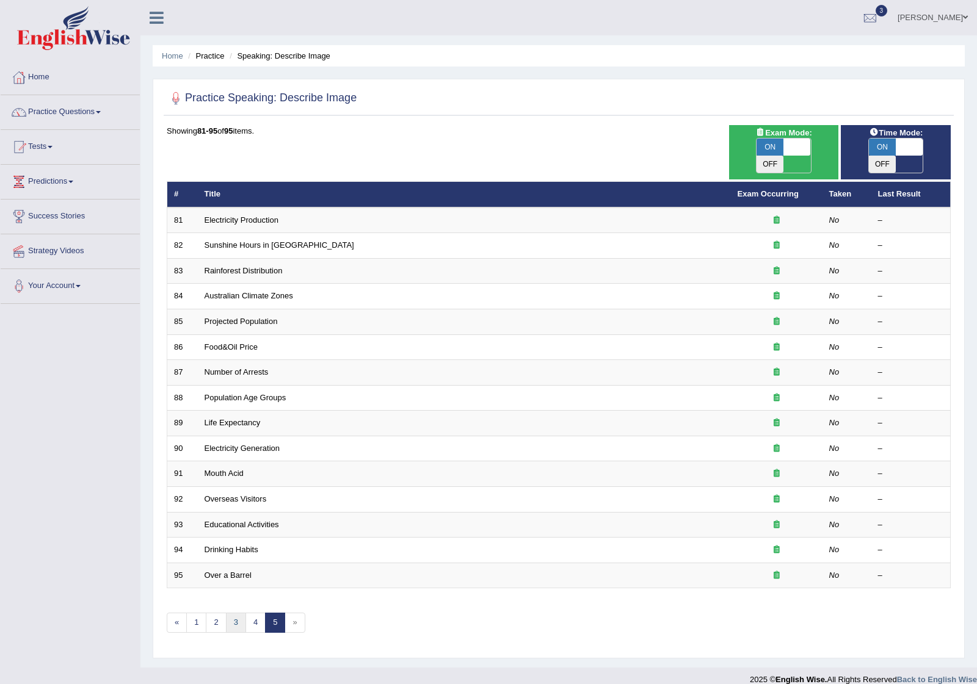
click at [229, 613] on link "3" at bounding box center [236, 623] width 20 height 20
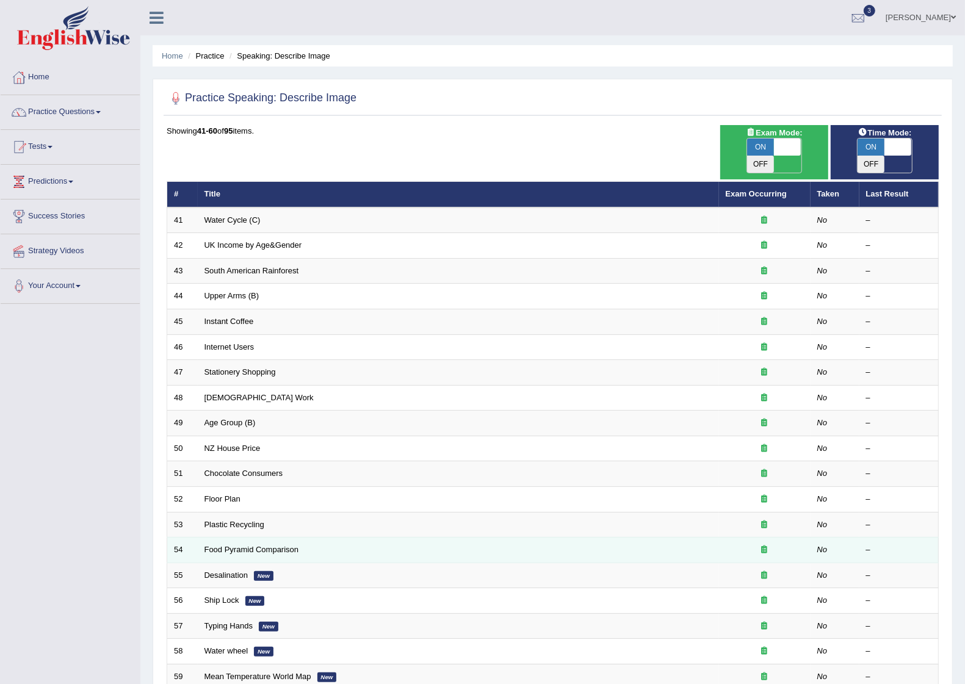
click at [257, 538] on td "Food Pyramid Comparison" at bounding box center [458, 551] width 521 height 26
click at [259, 545] on link "Food Pyramid Comparison" at bounding box center [251, 549] width 95 height 9
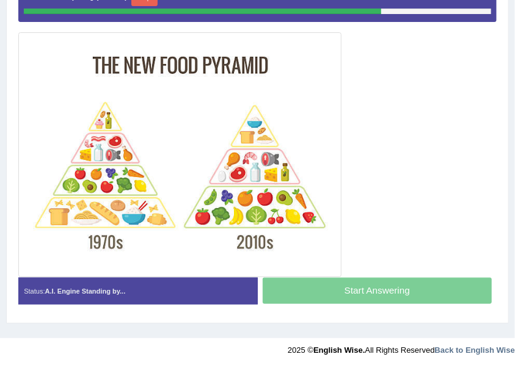
scroll to position [244, 0]
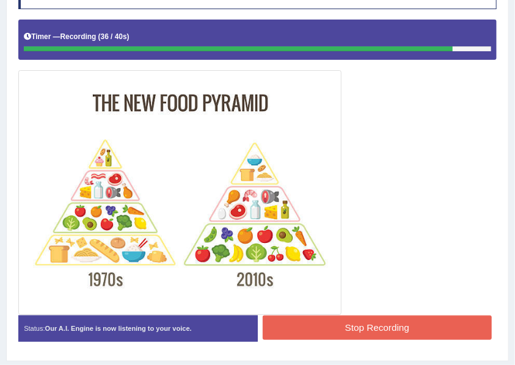
click at [455, 333] on button "Stop Recording" at bounding box center [376, 328] width 229 height 24
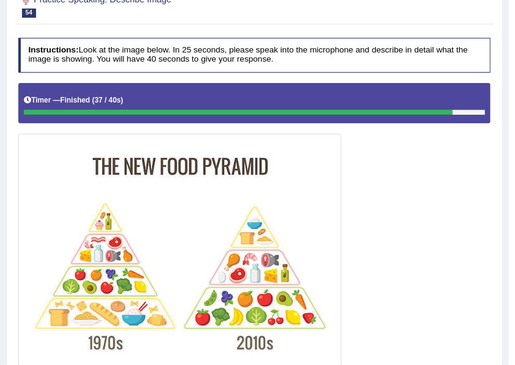
scroll to position [81, 0]
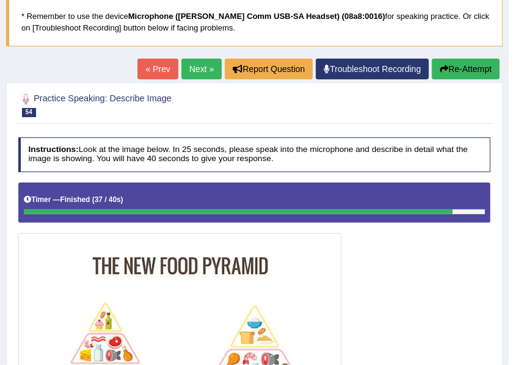
click at [458, 72] on button "Re-Attempt" at bounding box center [466, 69] width 68 height 21
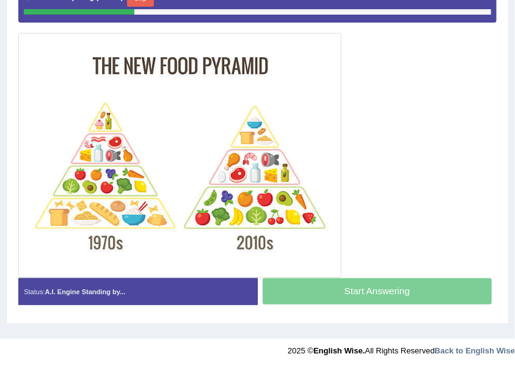
scroll to position [242, 0]
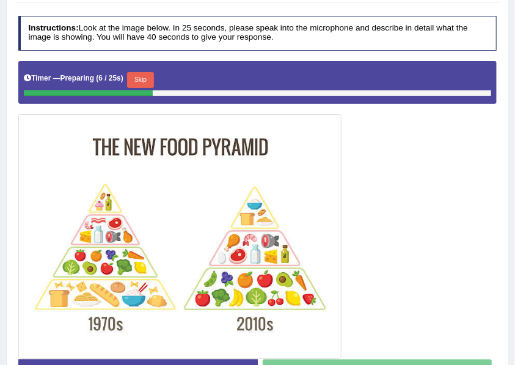
drag, startPoint x: 150, startPoint y: 76, endPoint x: 151, endPoint y: 70, distance: 6.2
click at [150, 72] on button "Skip" at bounding box center [140, 80] width 26 height 16
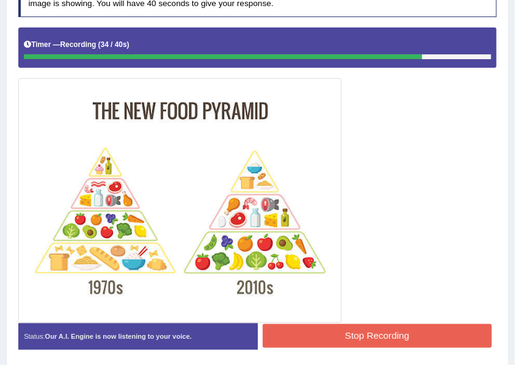
scroll to position [312, 0]
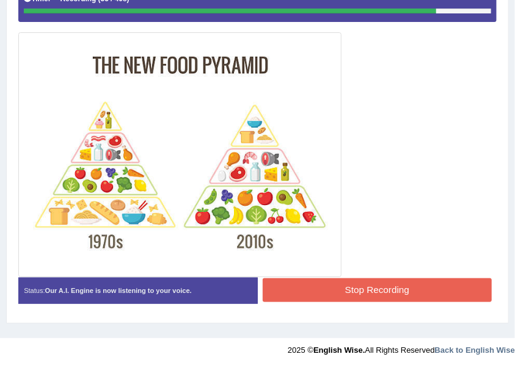
click at [366, 297] on button "Stop Recording" at bounding box center [376, 290] width 229 height 24
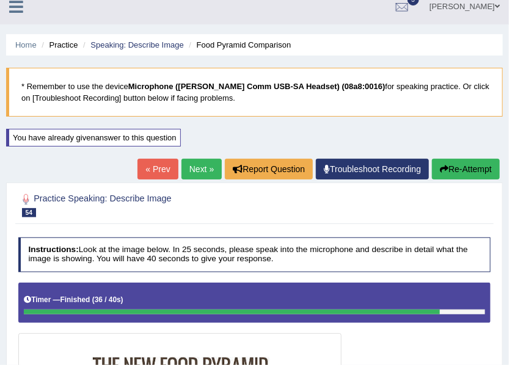
scroll to position [0, 0]
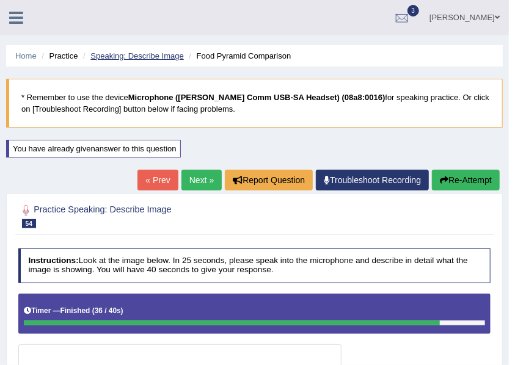
click at [125, 55] on link "Speaking: Describe Image" at bounding box center [136, 55] width 93 height 9
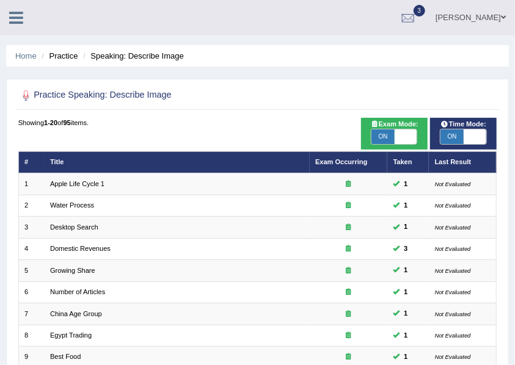
click at [17, 13] on icon at bounding box center [16, 18] width 14 height 16
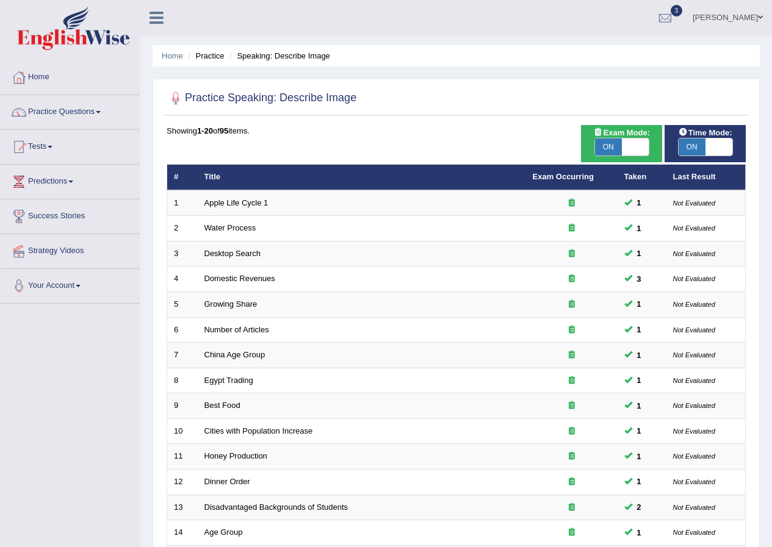
click at [48, 115] on link "Practice Questions" at bounding box center [70, 110] width 139 height 31
